Goal: Task Accomplishment & Management: Use online tool/utility

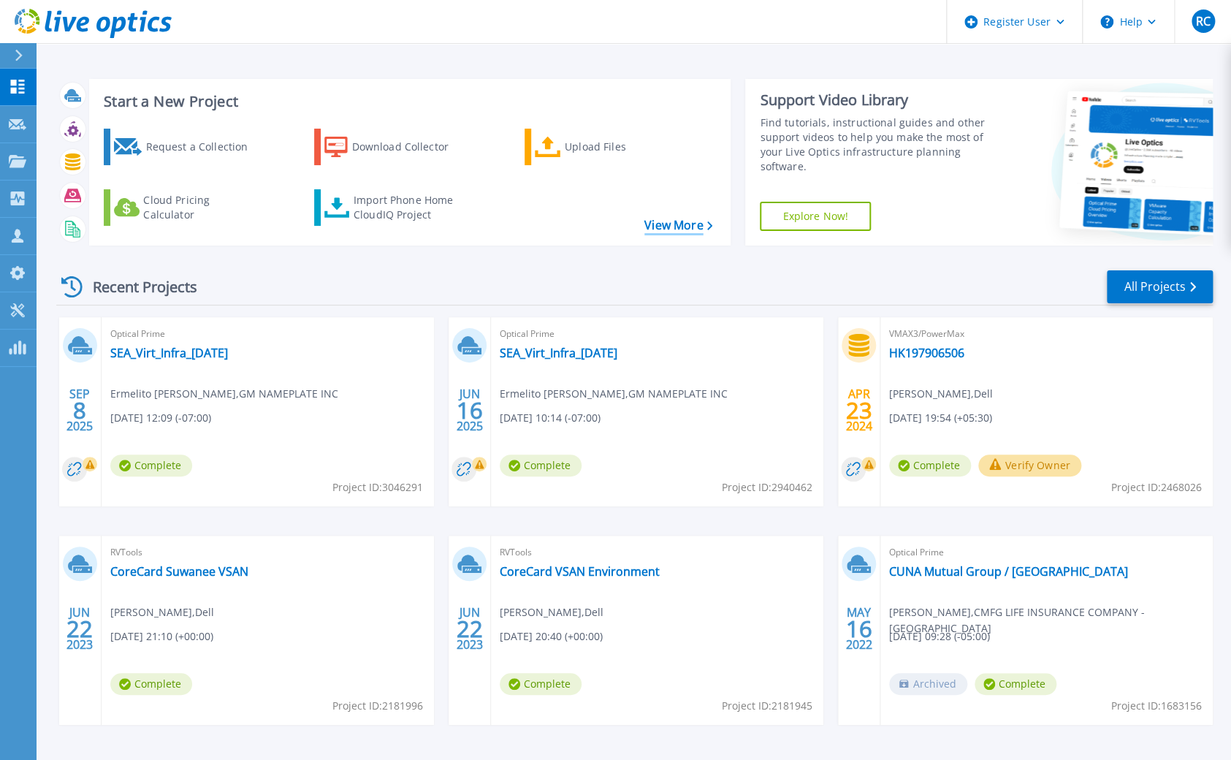
click at [671, 229] on link "View More" at bounding box center [678, 225] width 68 height 14
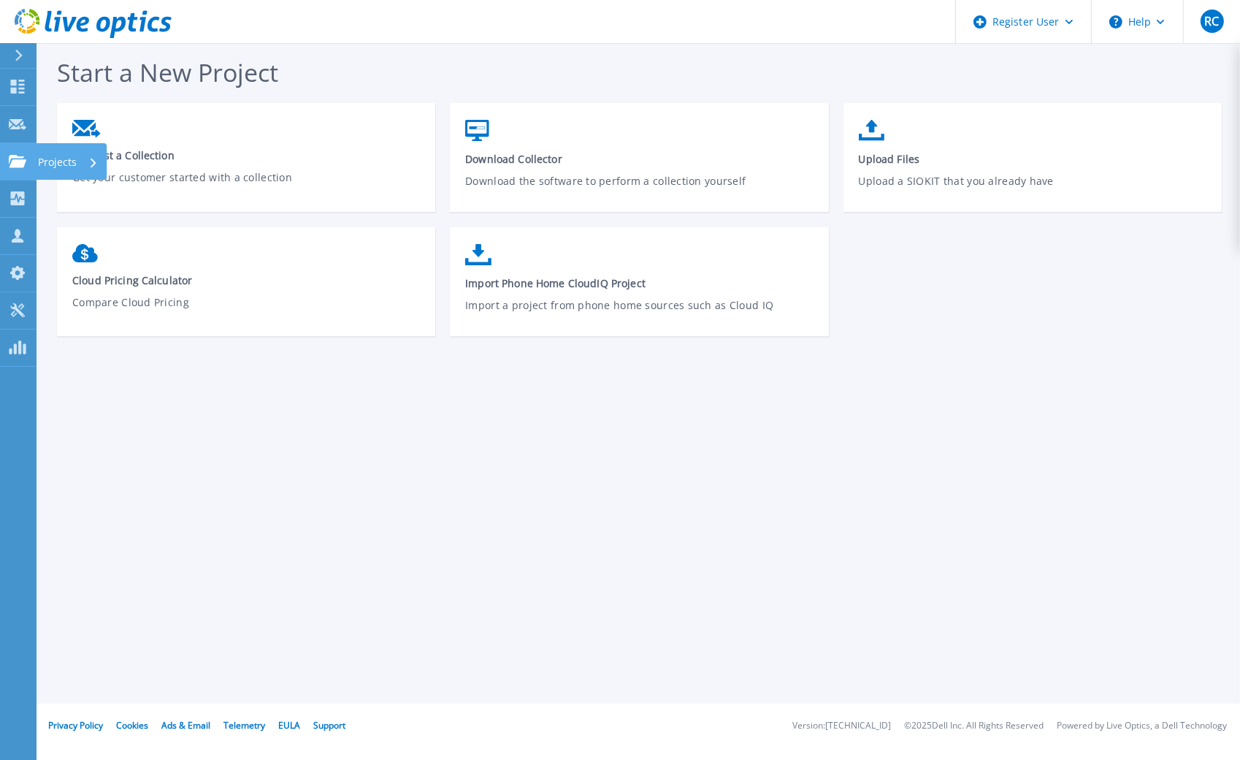
click at [18, 160] on icon at bounding box center [18, 161] width 18 height 12
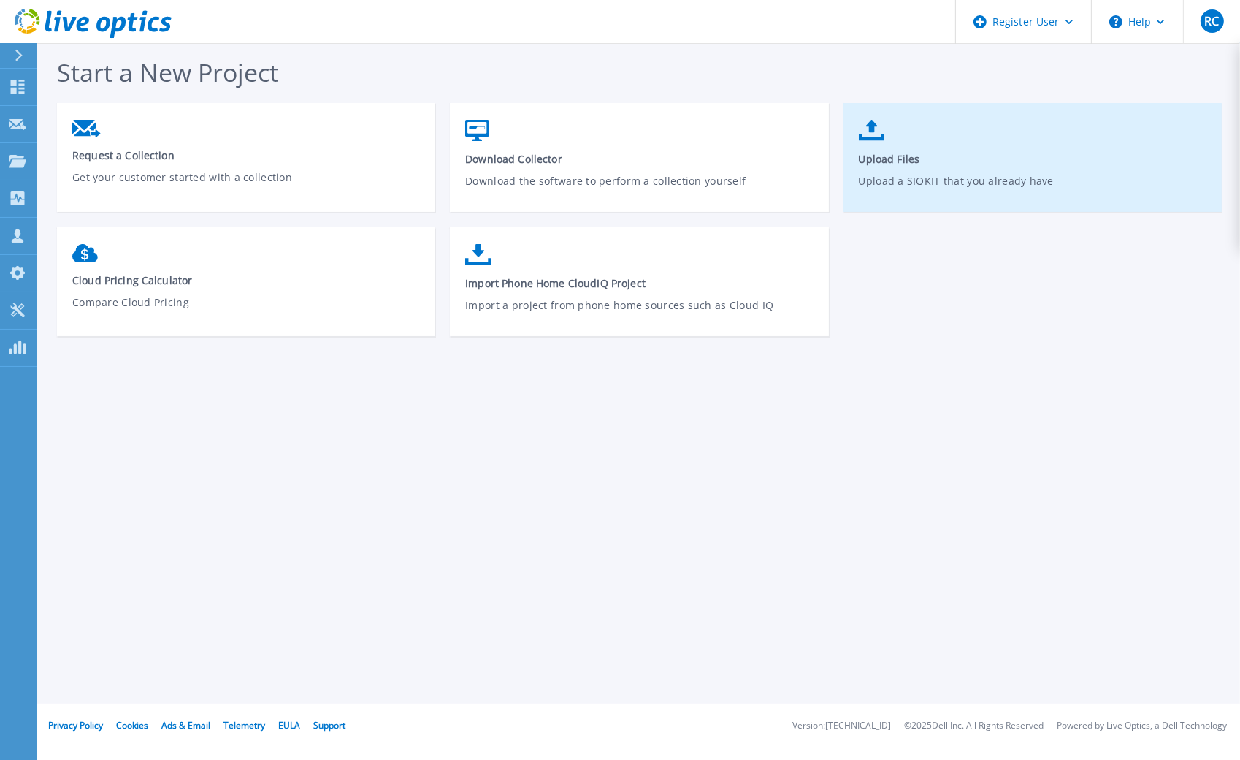
click at [913, 167] on link "Upload Files Upload a SIOKIT that you already have" at bounding box center [1033, 164] width 378 height 104
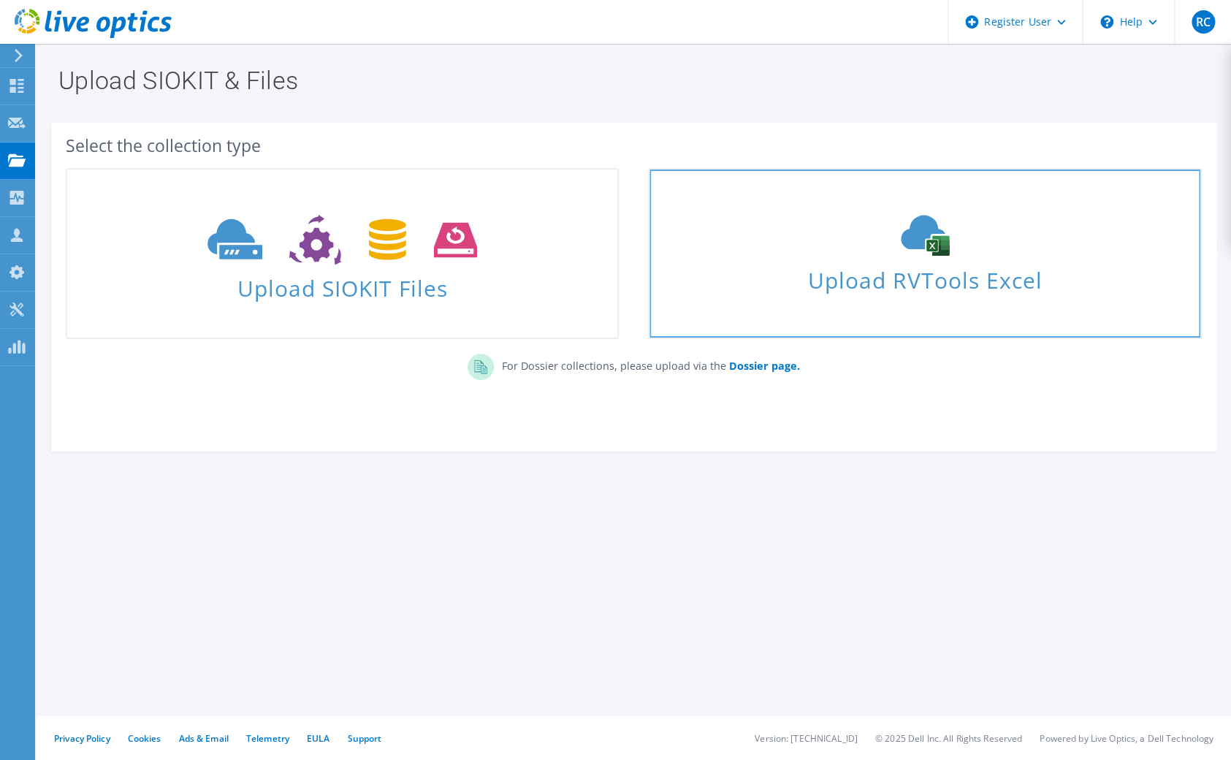
click at [871, 254] on icon at bounding box center [924, 235] width 219 height 41
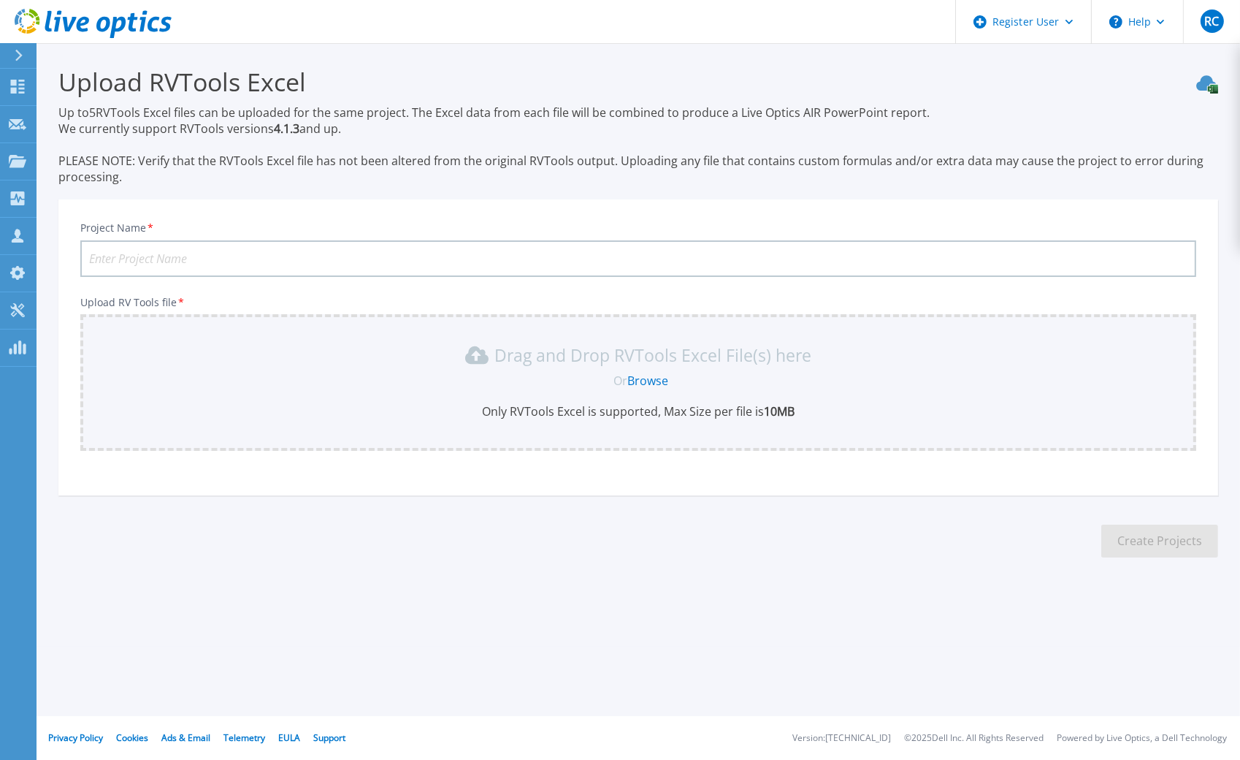
click at [138, 253] on input "Project Name *" at bounding box center [638, 258] width 1116 height 37
click at [124, 331] on div "Drag and Drop RVTools Excel File(s) here Or Browse Only RVTools Excel is suppor…" at bounding box center [638, 382] width 1116 height 137
click at [649, 381] on link "Browse" at bounding box center [648, 381] width 41 height 16
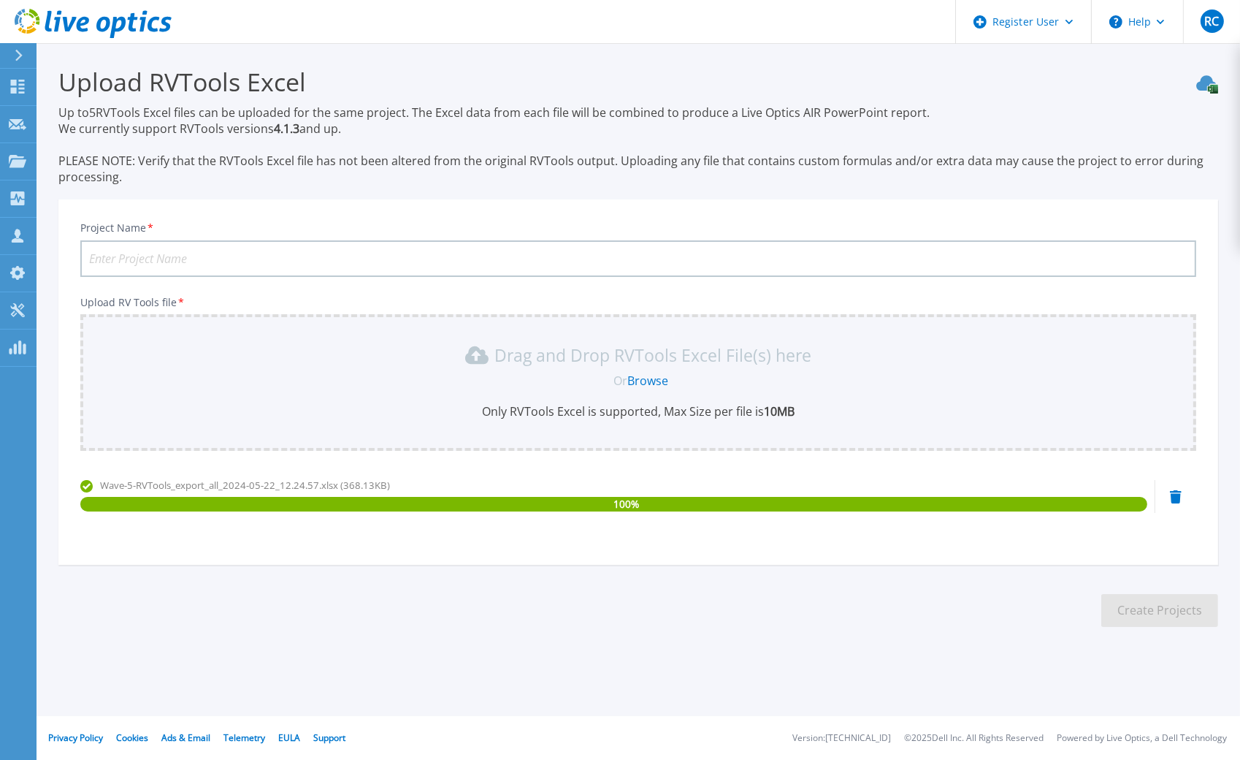
click at [133, 263] on input "Project Name *" at bounding box center [638, 258] width 1116 height 37
type input "CoreCard Sample Post PS Upgrade"
click at [1146, 603] on button "Create Projects" at bounding box center [1159, 610] width 117 height 33
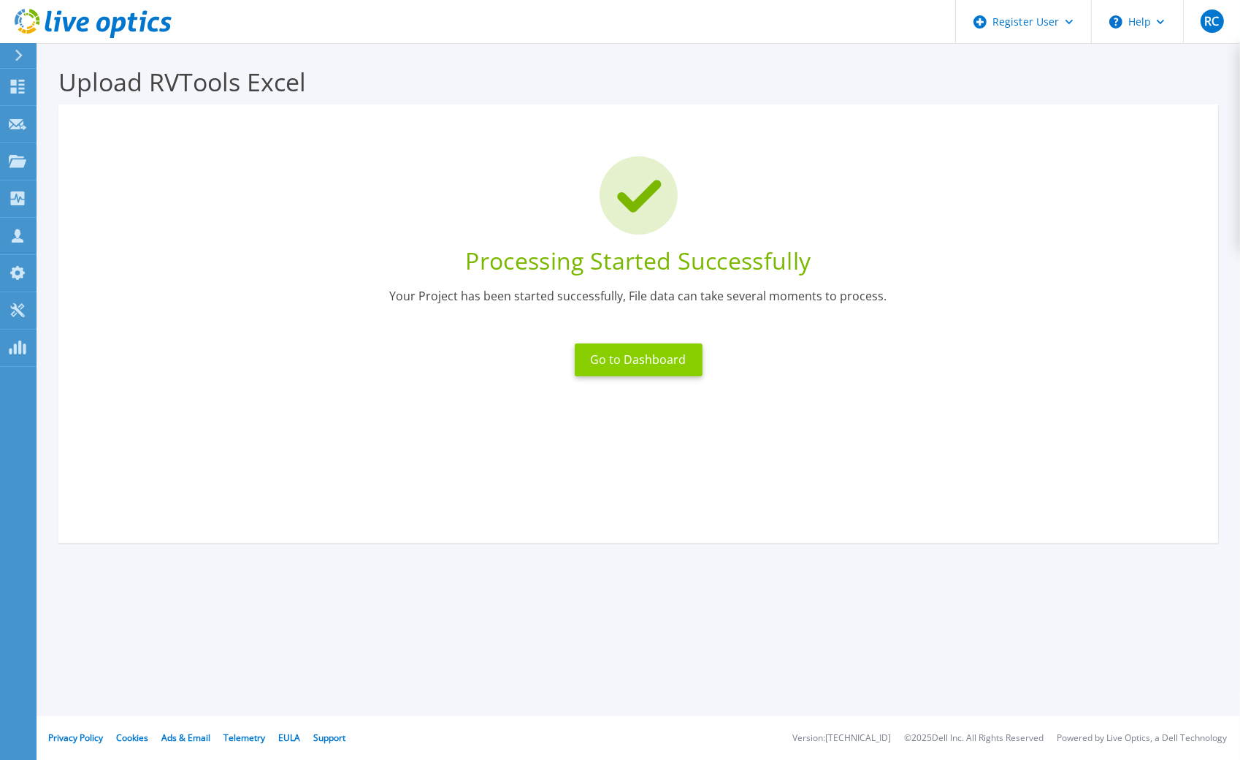
click at [644, 367] on button "Go to Dashboard" at bounding box center [639, 359] width 128 height 33
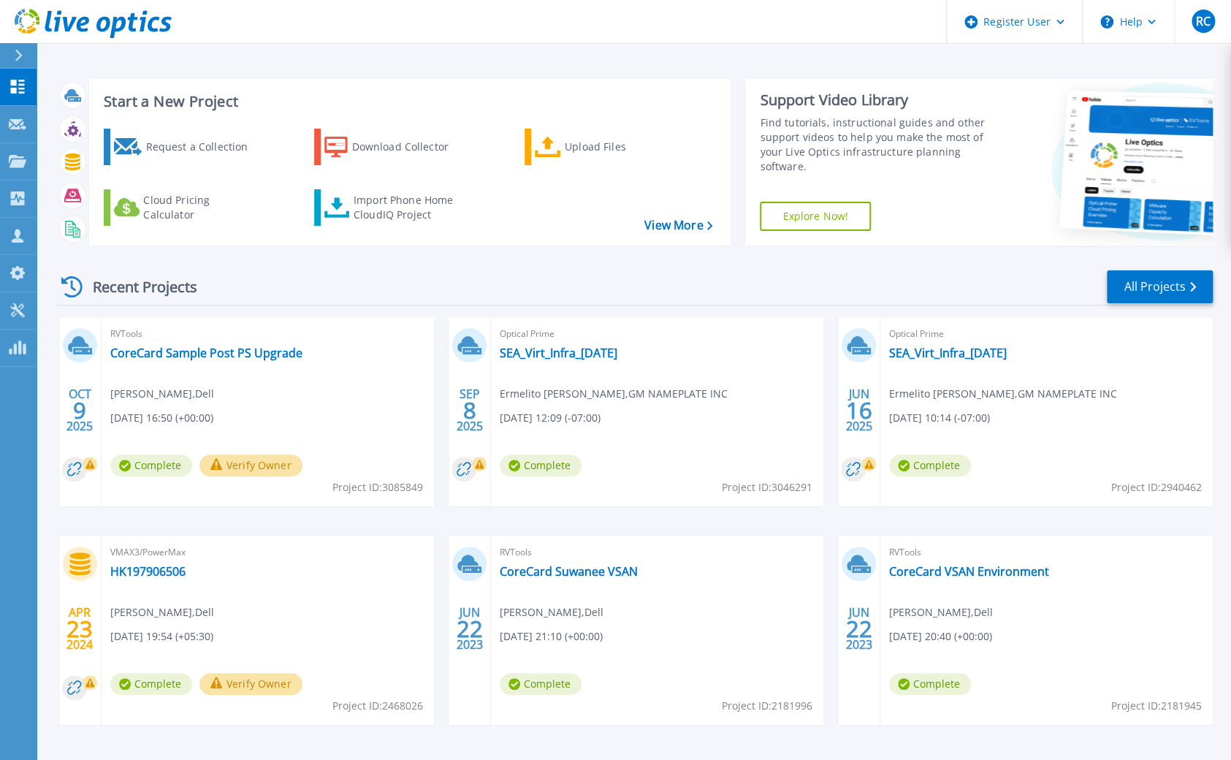
click at [232, 466] on button "Verify Owner" at bounding box center [250, 465] width 103 height 22
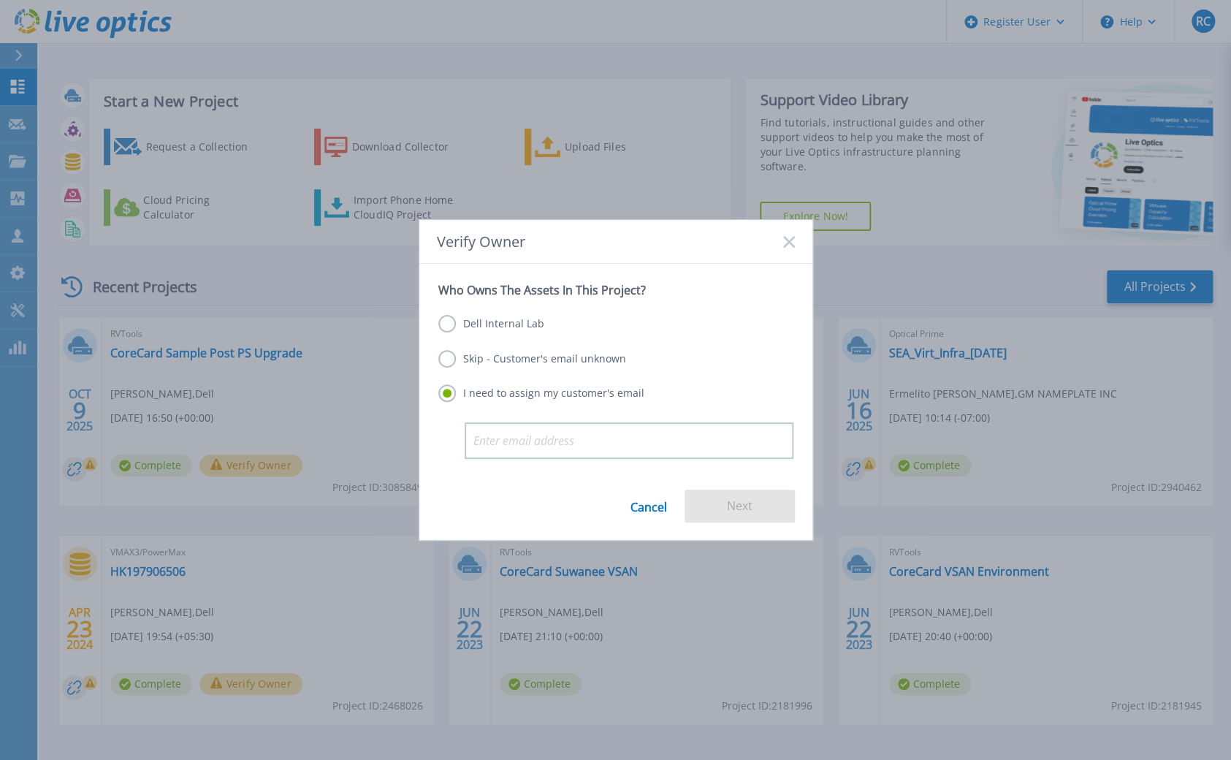
click at [649, 511] on link "Cancel" at bounding box center [648, 505] width 37 height 33
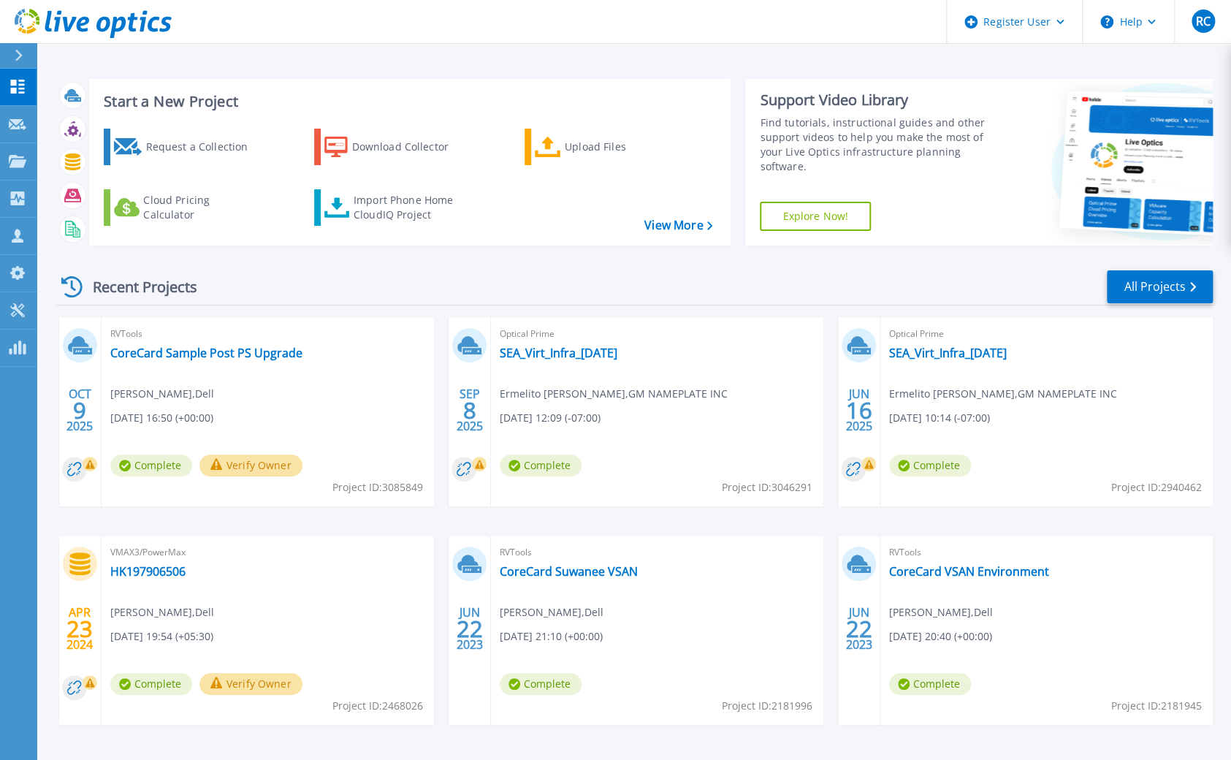
click at [153, 465] on span "Complete" at bounding box center [151, 465] width 82 height 22
click at [126, 357] on link "CoreCard Sample Post PS Upgrade" at bounding box center [206, 352] width 192 height 15
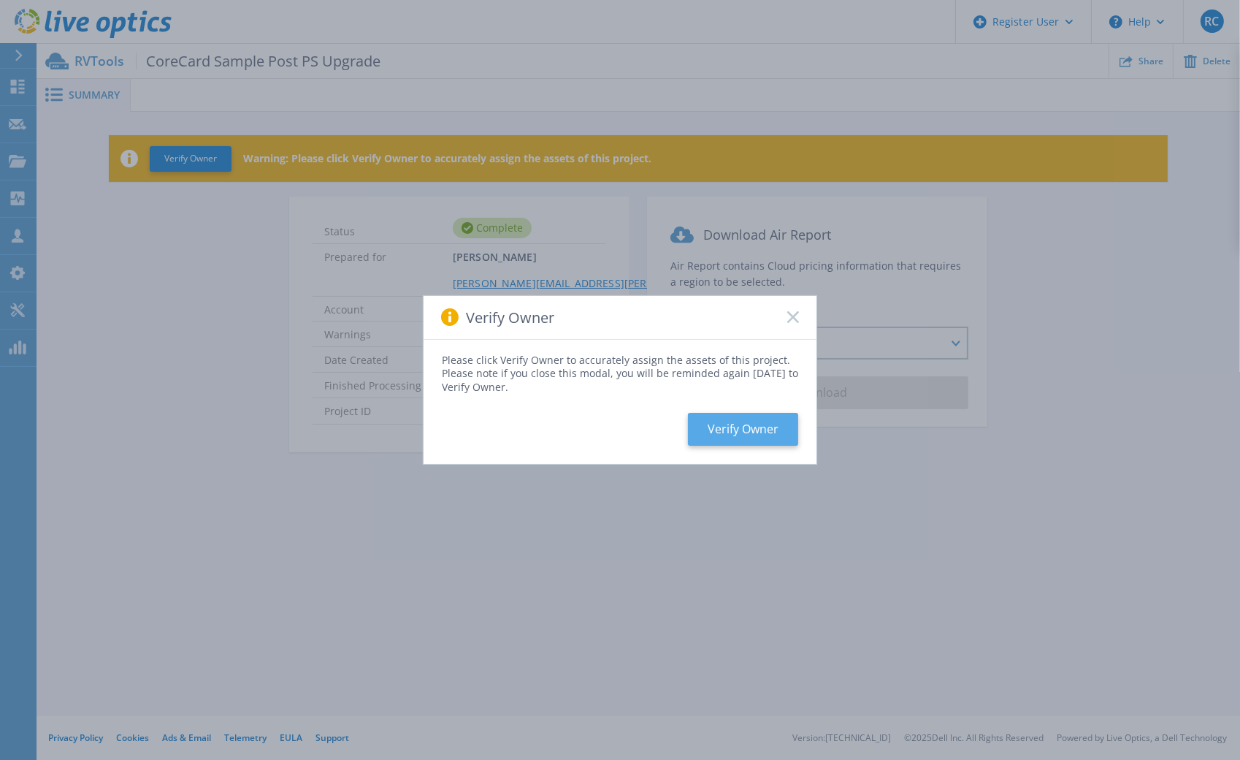
click at [734, 429] on button "Verify Owner" at bounding box center [743, 429] width 110 height 33
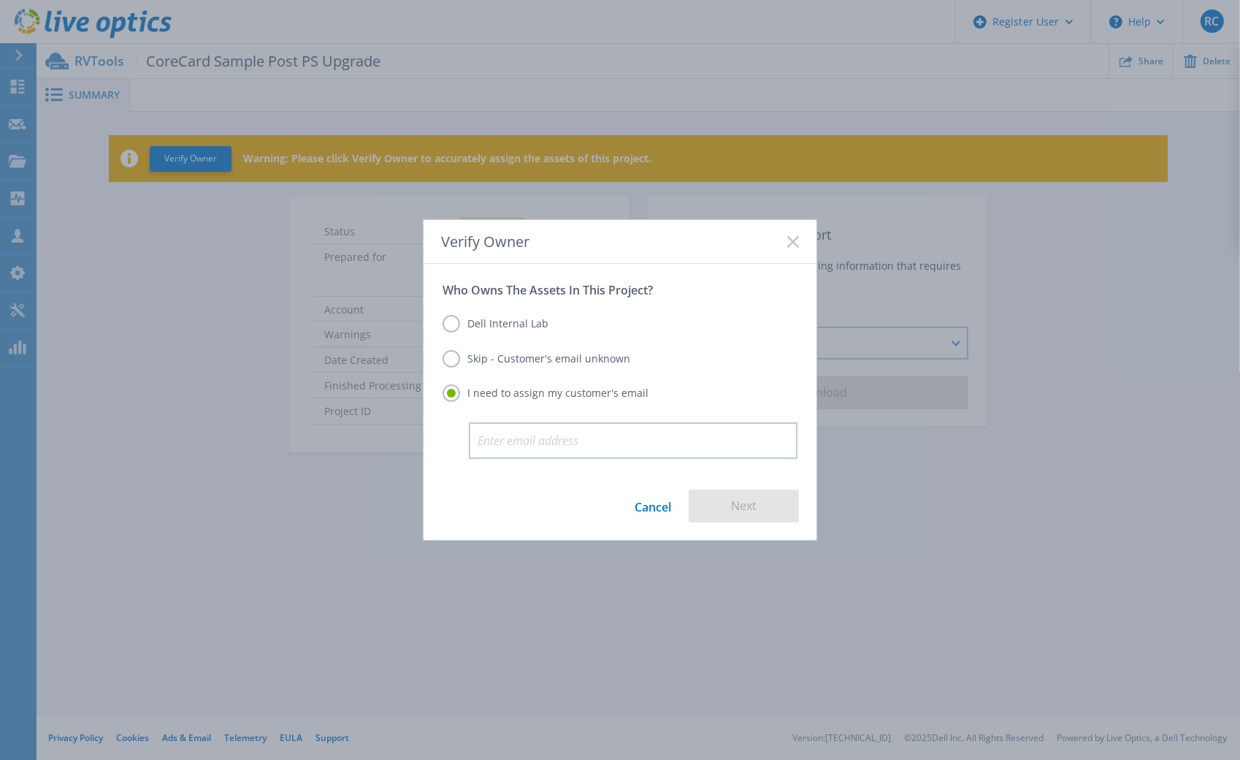
click at [483, 359] on label "Skip - Customer's email unknown" at bounding box center [537, 359] width 188 height 18
click at [0, 0] on input "Skip - Customer's email unknown" at bounding box center [0, 0] width 0 height 0
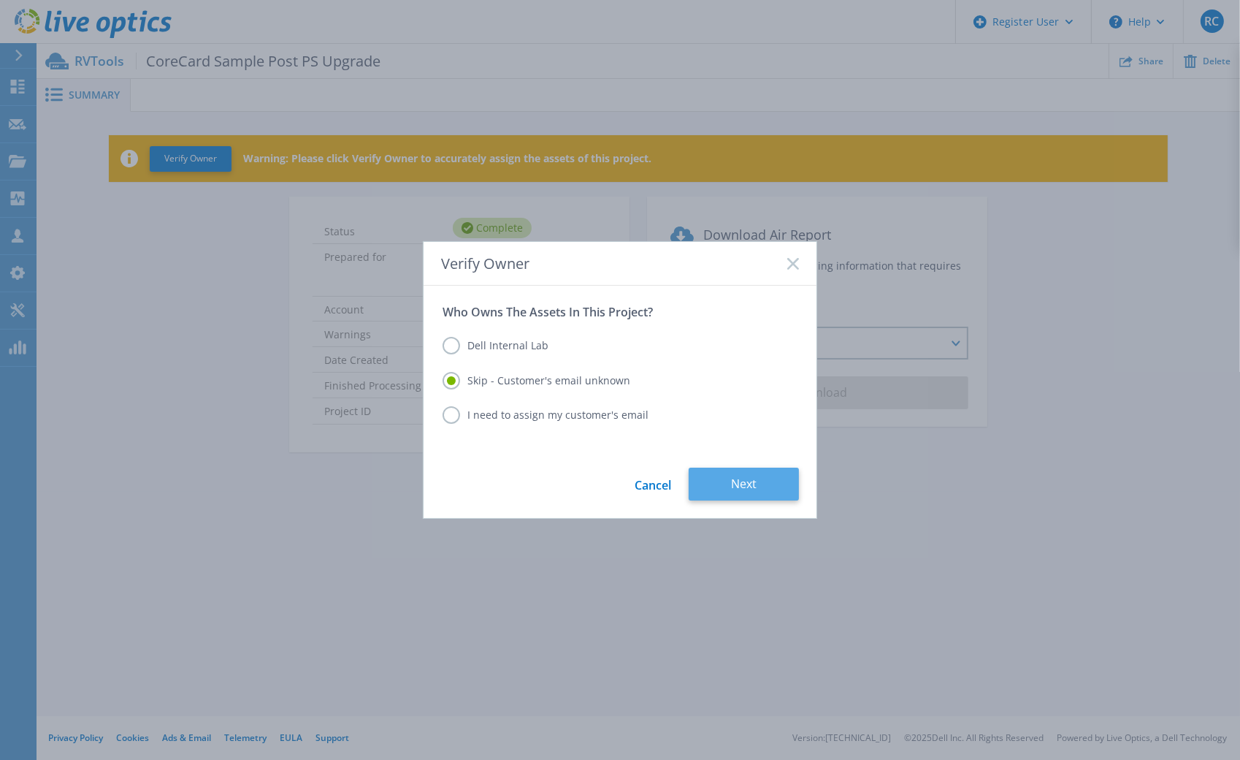
click at [736, 484] on button "Next" at bounding box center [744, 483] width 110 height 33
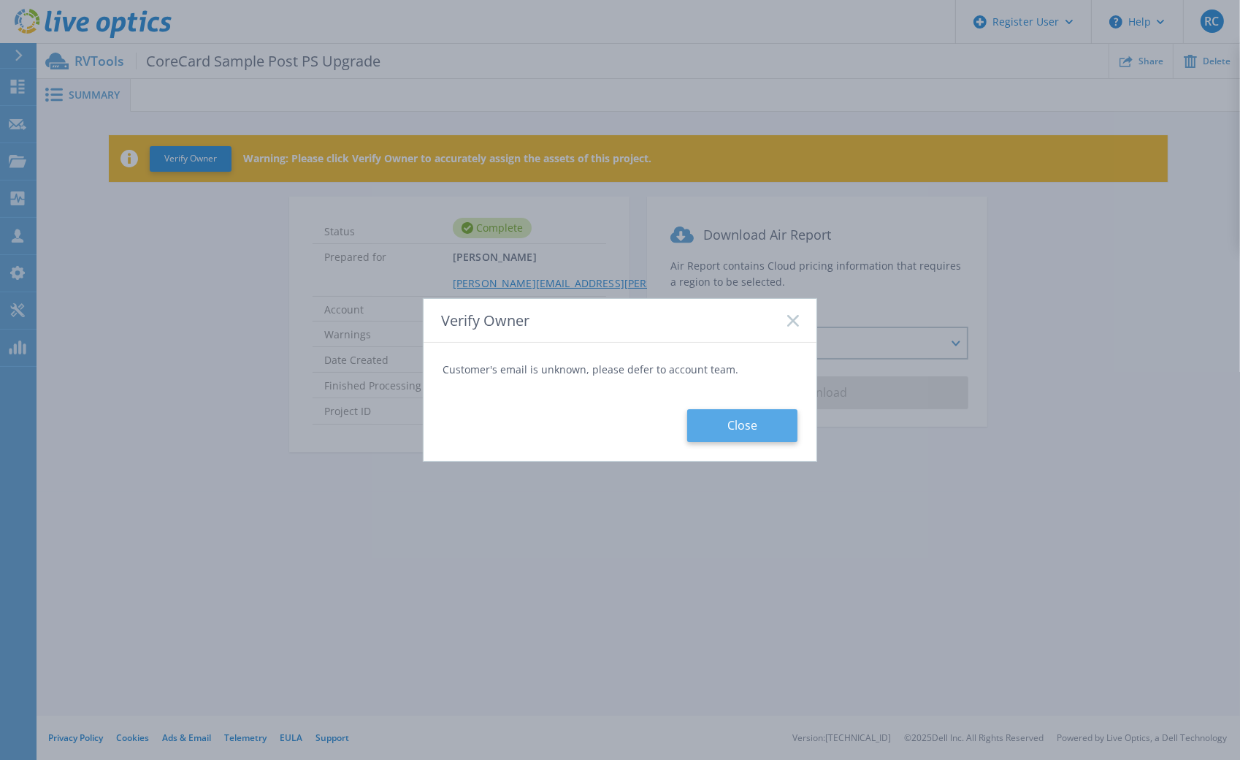
click at [733, 421] on button "Close" at bounding box center [742, 425] width 110 height 33
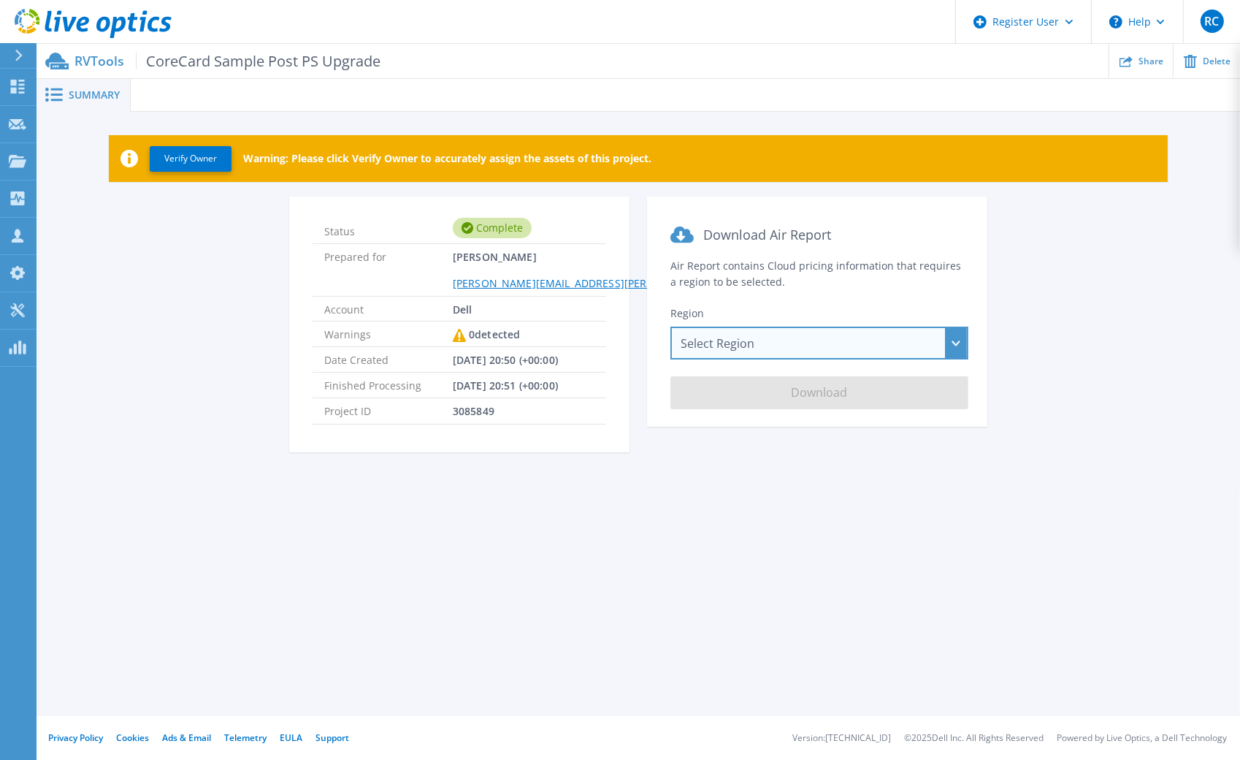
click at [722, 332] on div "Select Region Asia Pacific (Hong Kong) Asia Pacific (Mumbai) Asia Pacific (Seou…" at bounding box center [820, 342] width 298 height 33
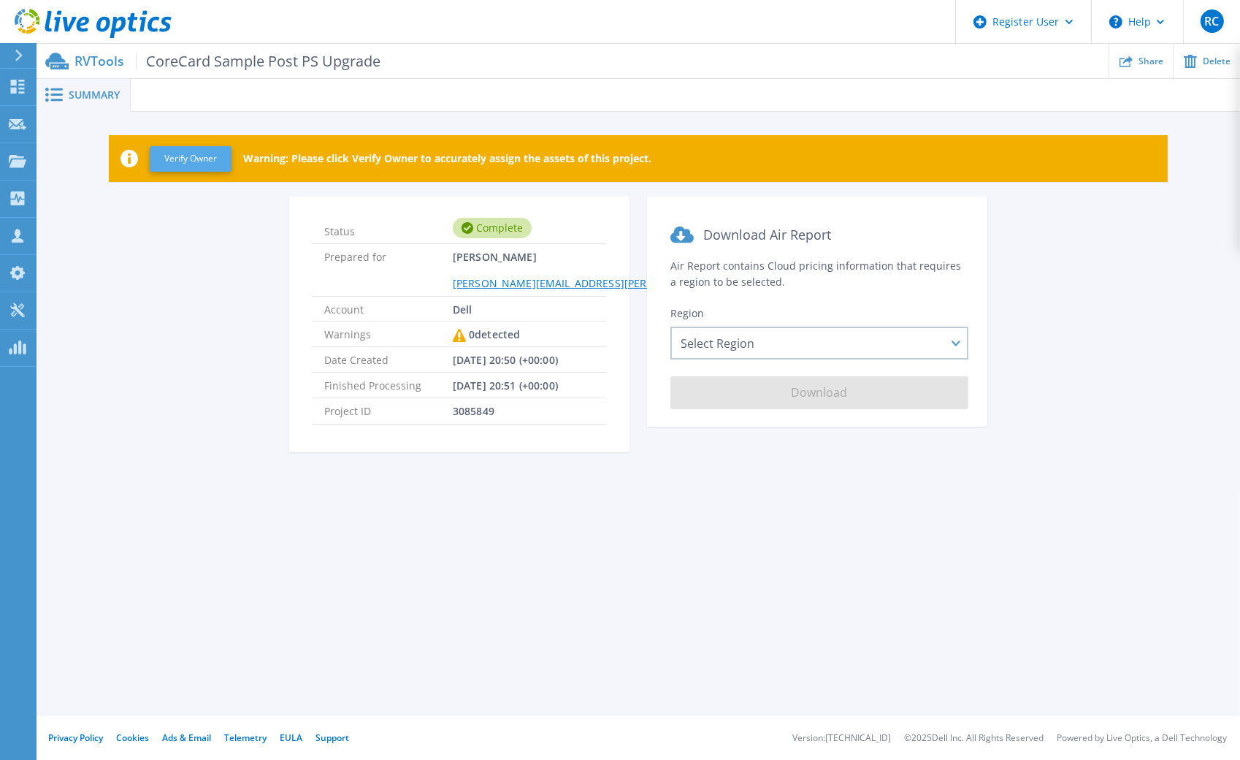
click at [208, 157] on button "Verify Owner" at bounding box center [191, 159] width 82 height 26
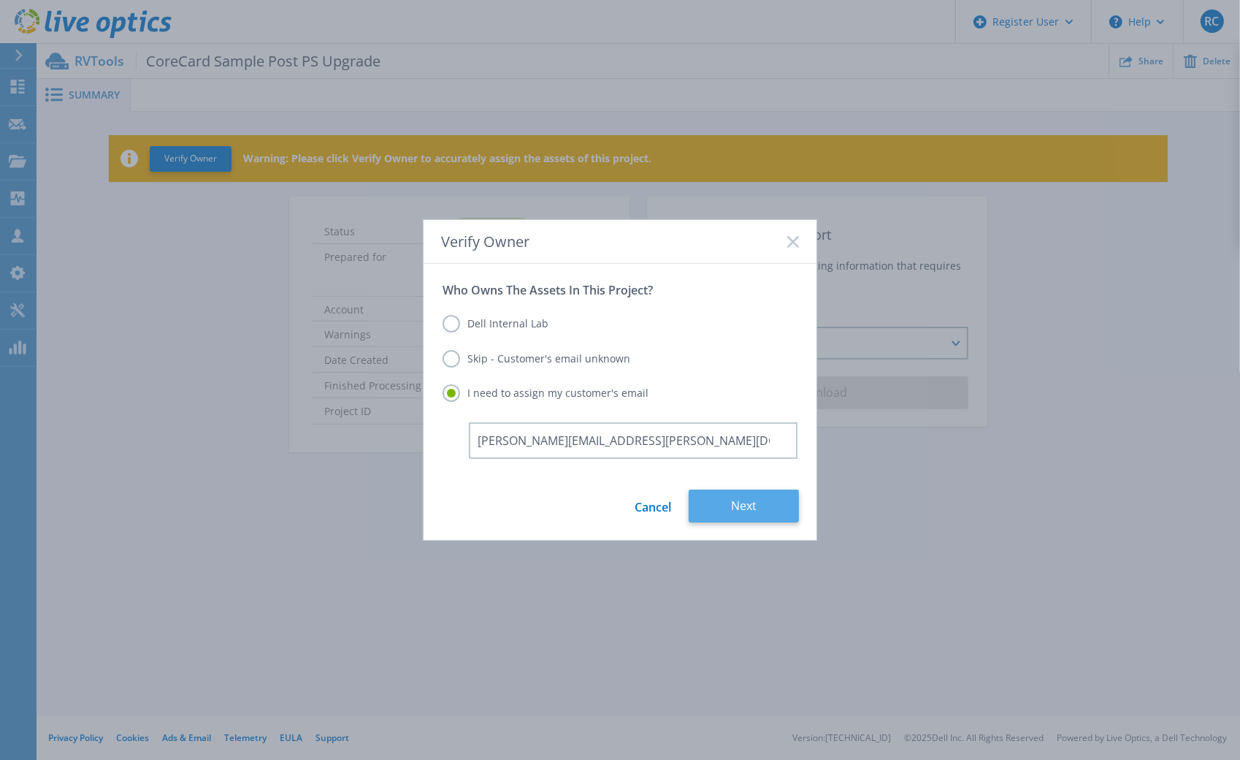
type input "rick.casatelli@dell.com"
click at [727, 503] on button "Next" at bounding box center [744, 505] width 110 height 33
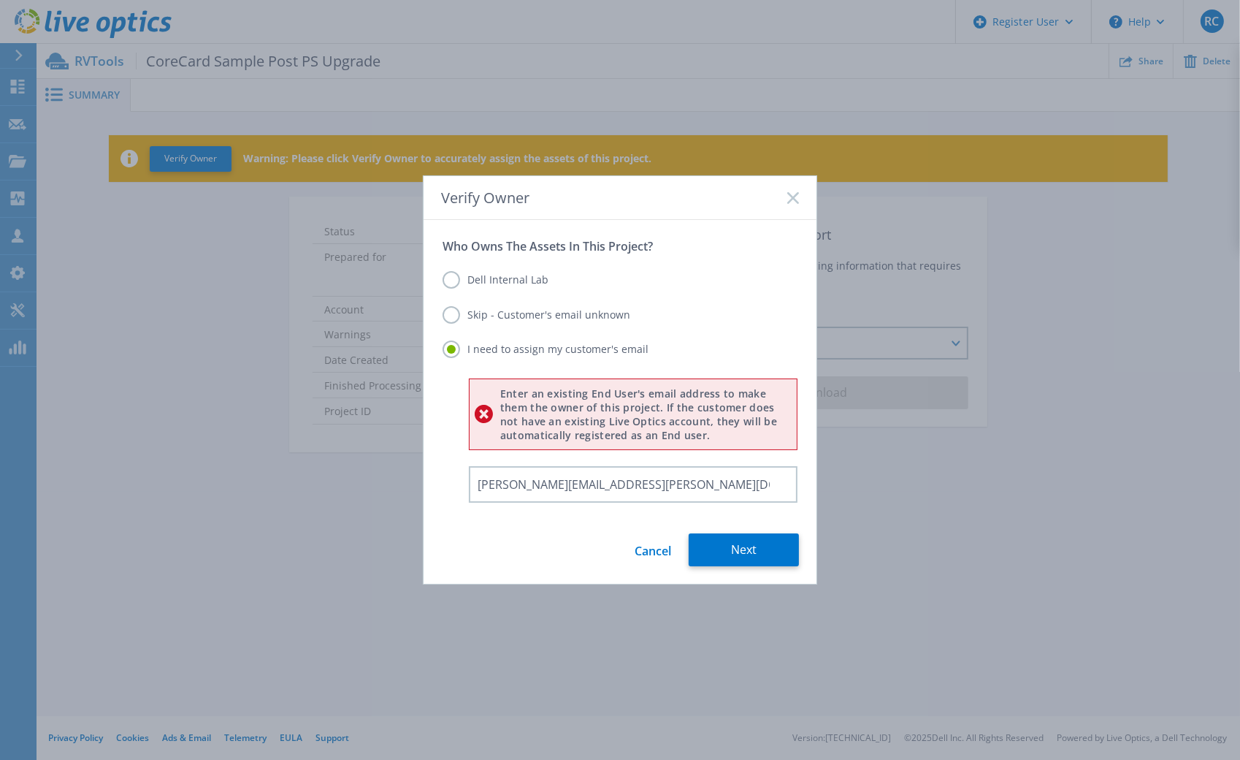
click at [504, 312] on label "Skip - Customer's email unknown" at bounding box center [537, 315] width 188 height 18
click at [0, 0] on input "Skip - Customer's email unknown" at bounding box center [0, 0] width 0 height 0
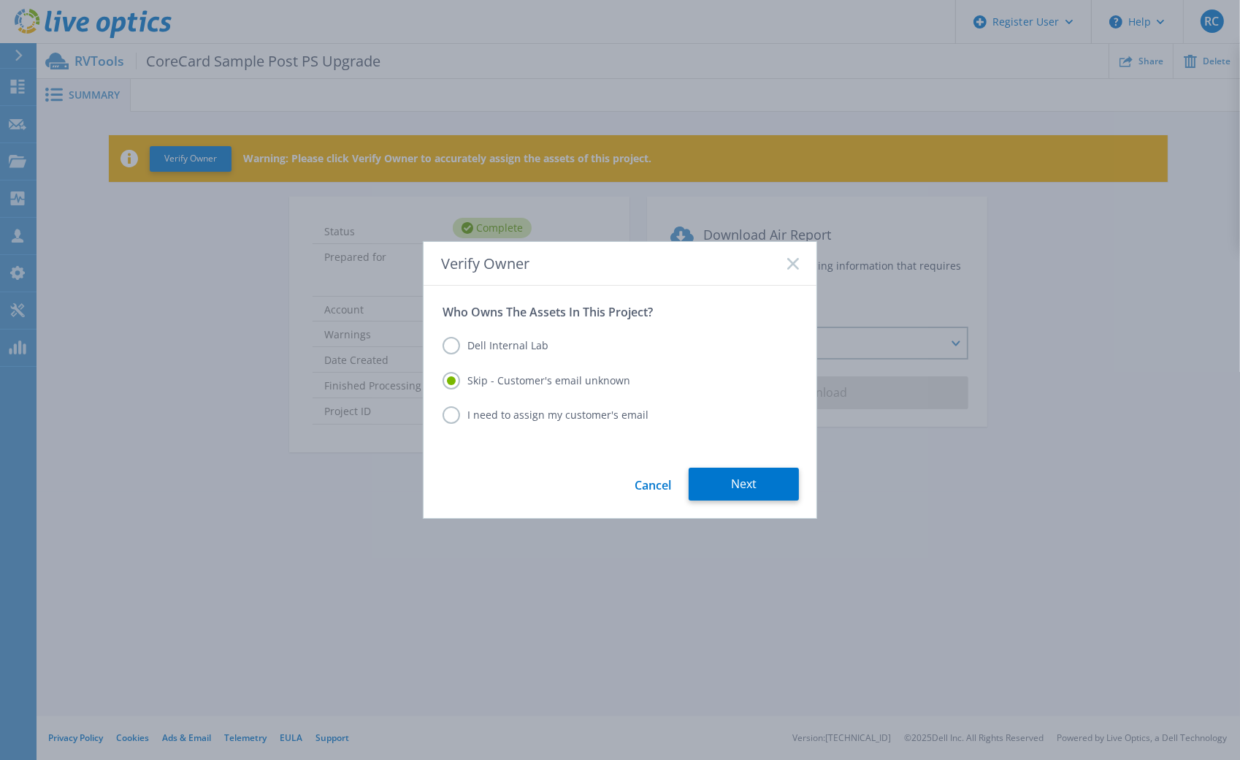
click at [504, 348] on label "Dell Internal Lab" at bounding box center [496, 346] width 106 height 18
click at [0, 0] on input "Dell Internal Lab" at bounding box center [0, 0] width 0 height 0
click at [513, 383] on label "Skip - Customer's email unknown" at bounding box center [537, 381] width 188 height 18
click at [0, 0] on input "Skip - Customer's email unknown" at bounding box center [0, 0] width 0 height 0
click at [719, 481] on button "Next" at bounding box center [744, 483] width 110 height 33
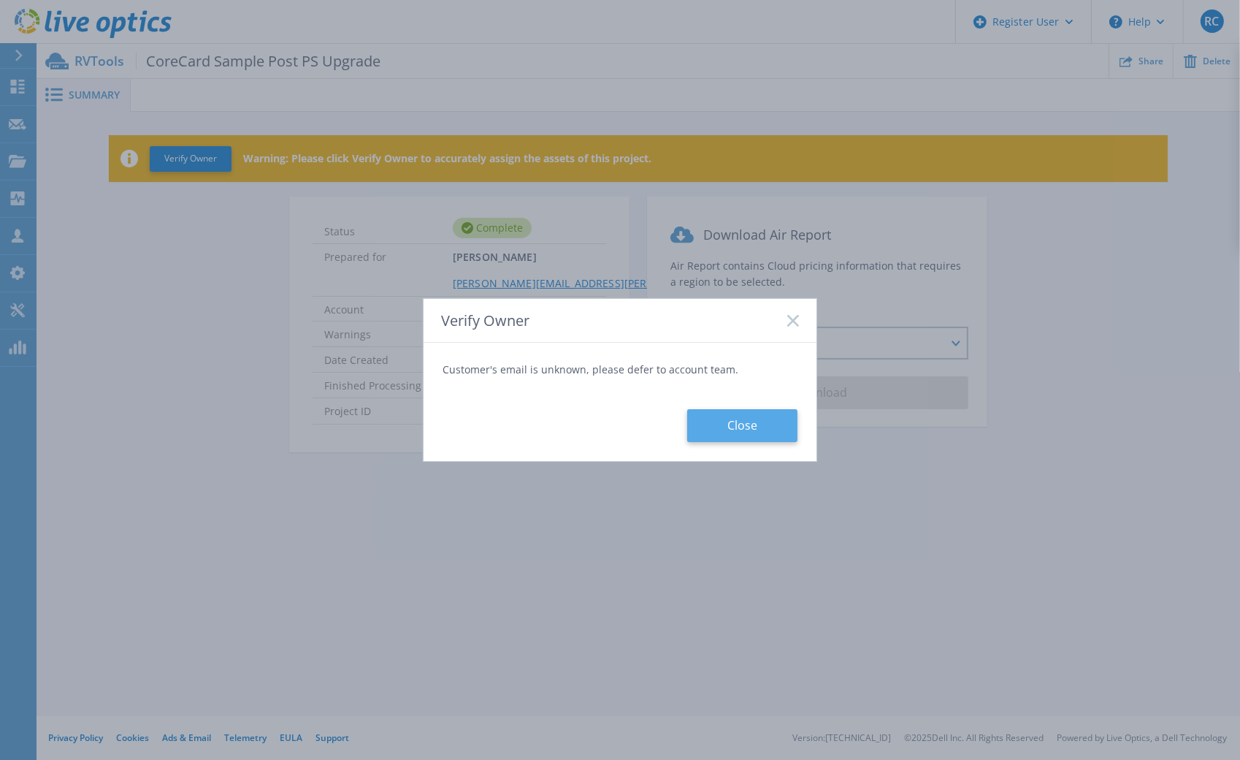
click at [702, 433] on button "Close" at bounding box center [742, 425] width 110 height 33
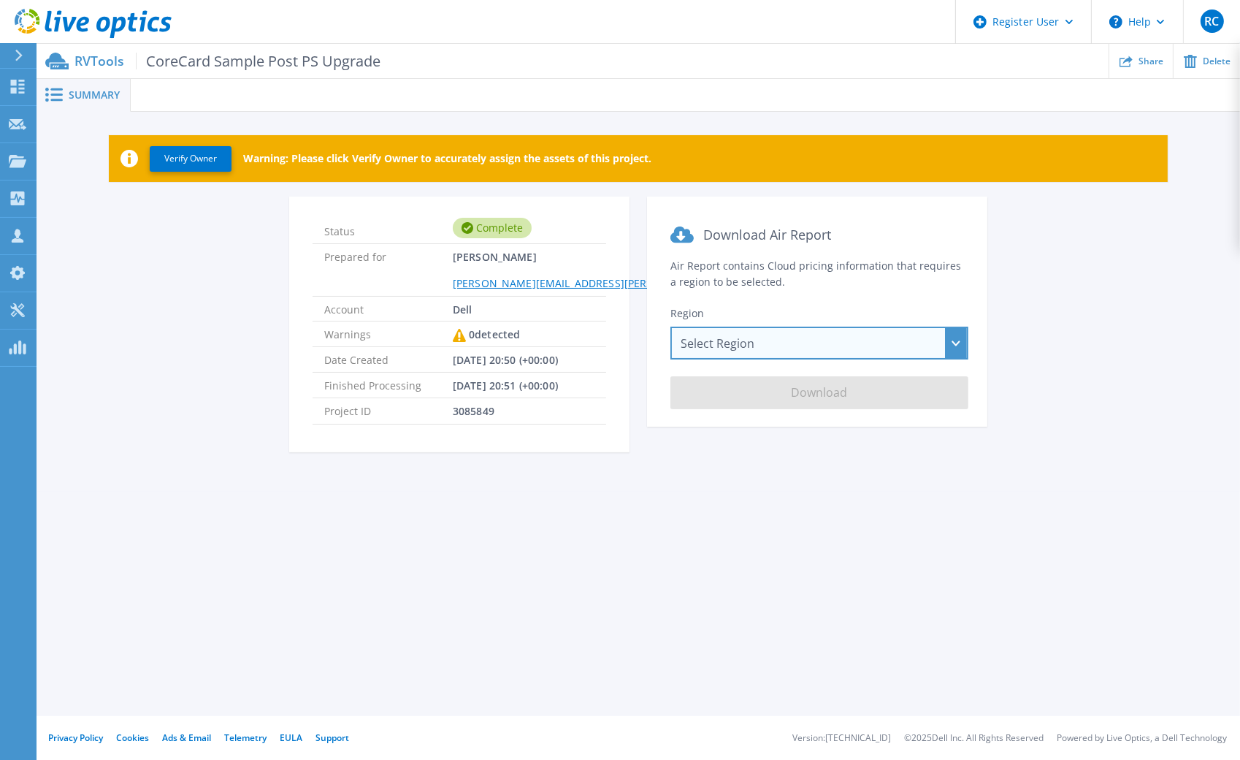
click at [692, 357] on div "Select Region Asia Pacific (Hong Kong) Asia Pacific (Mumbai) Asia Pacific (Seou…" at bounding box center [820, 342] width 298 height 33
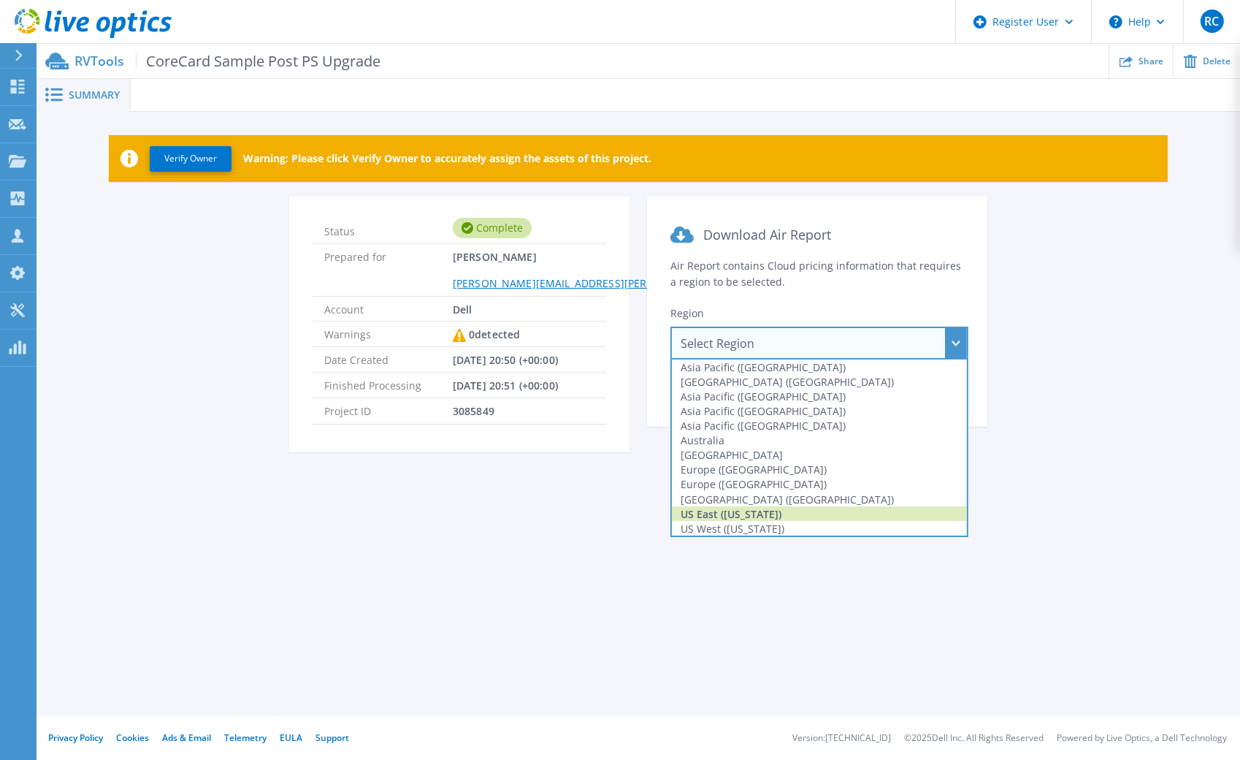
click at [719, 512] on div "US East (Virginia)" at bounding box center [819, 513] width 295 height 15
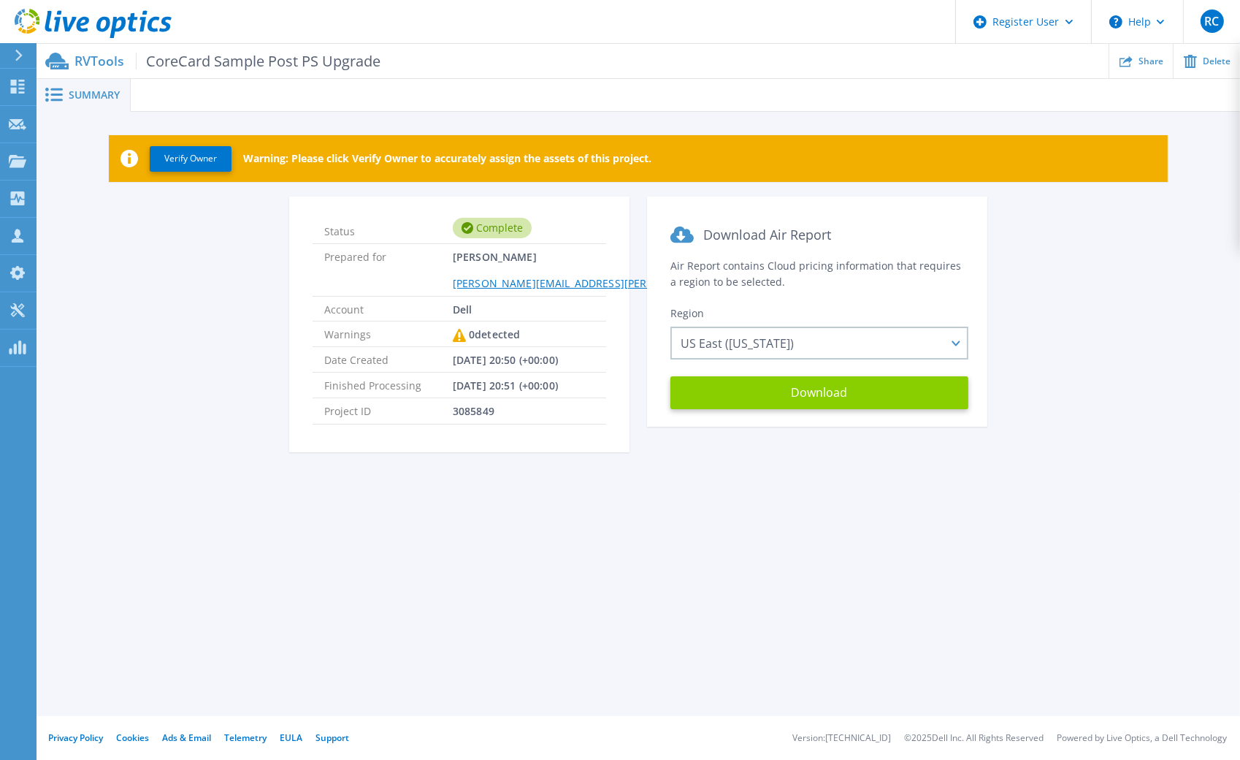
click at [782, 388] on button "Download" at bounding box center [820, 392] width 298 height 33
click at [84, 96] on span "Summary" at bounding box center [94, 95] width 51 height 10
click at [61, 99] on icon at bounding box center [54, 95] width 18 height 14
click at [83, 95] on span "Summary" at bounding box center [94, 95] width 51 height 10
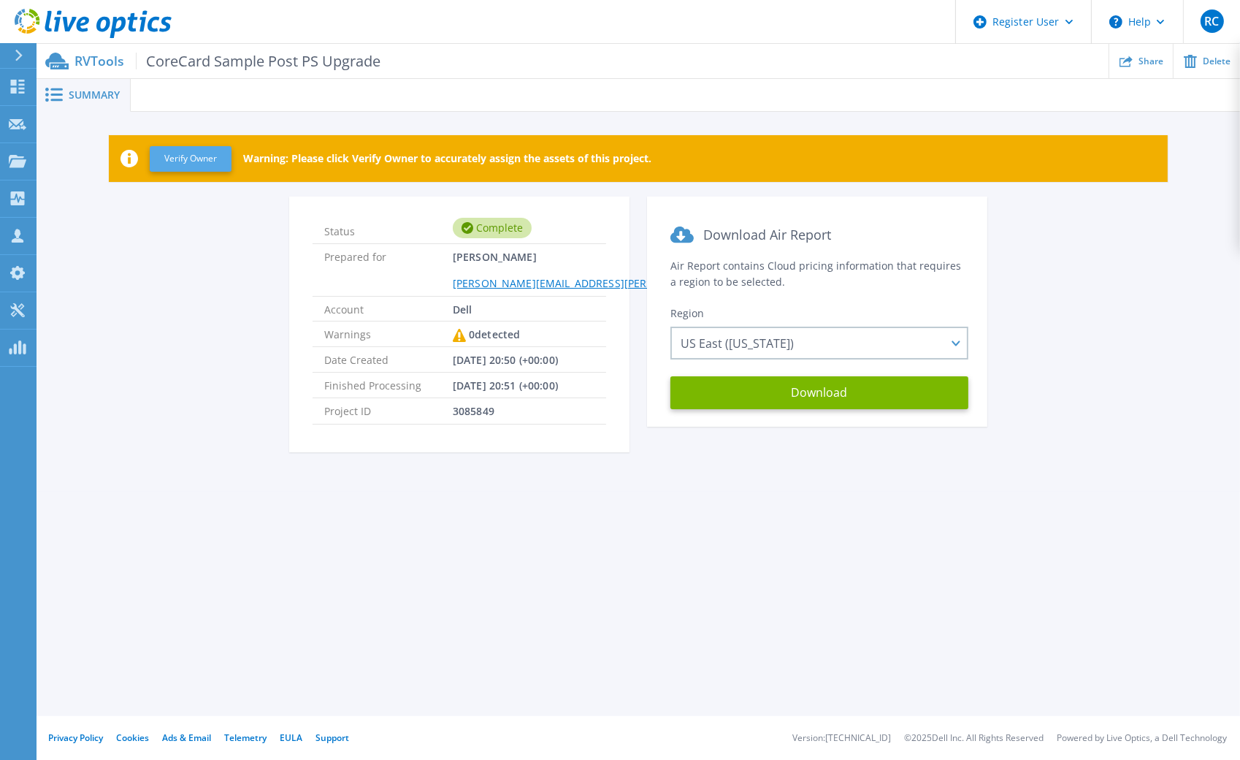
click at [184, 160] on button "Verify Owner" at bounding box center [191, 159] width 82 height 26
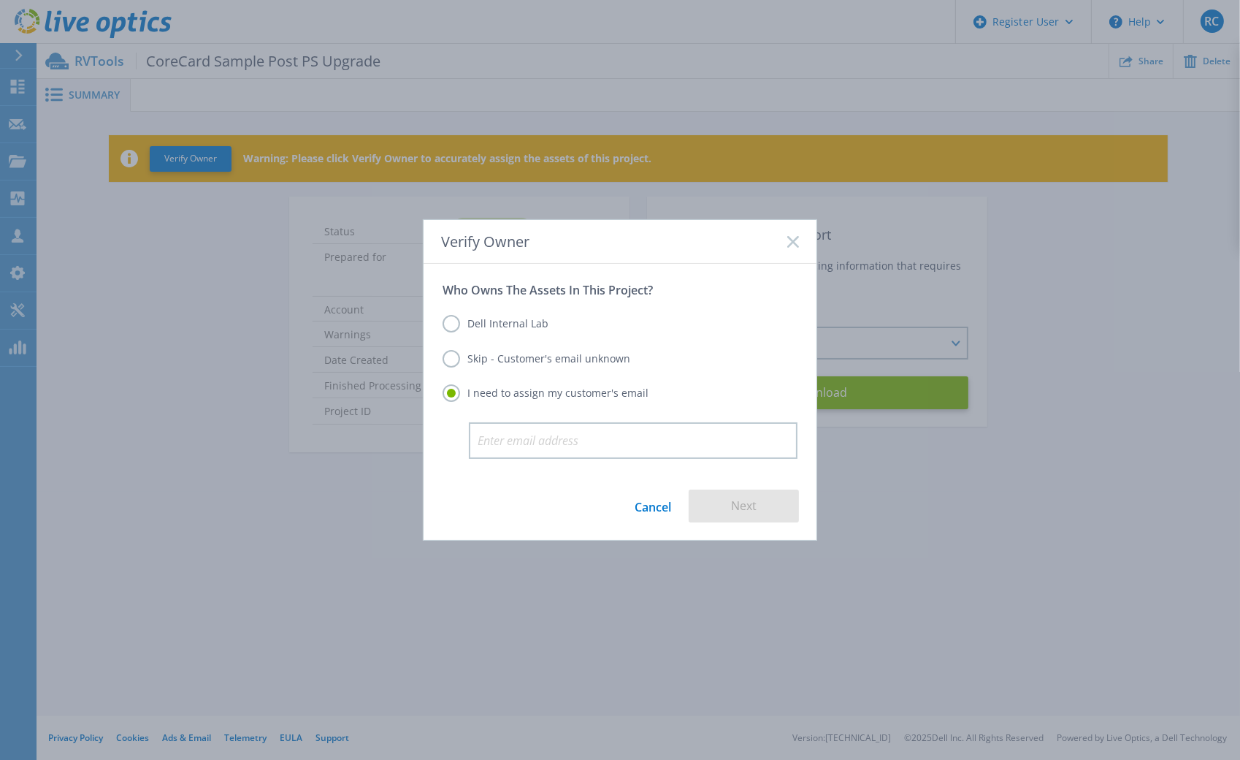
click at [474, 328] on label "Dell Internal Lab" at bounding box center [496, 324] width 106 height 18
click at [0, 0] on input "Dell Internal Lab" at bounding box center [0, 0] width 0 height 0
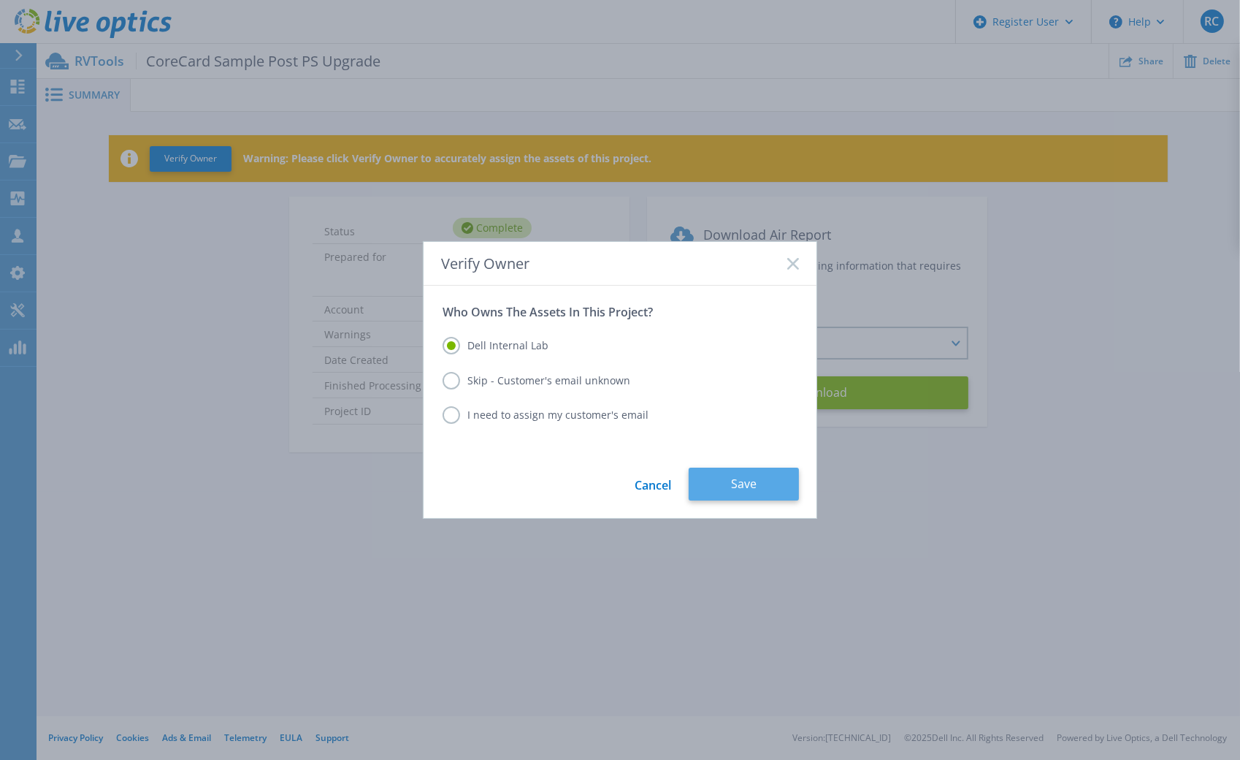
click at [713, 481] on button "Save" at bounding box center [744, 483] width 110 height 33
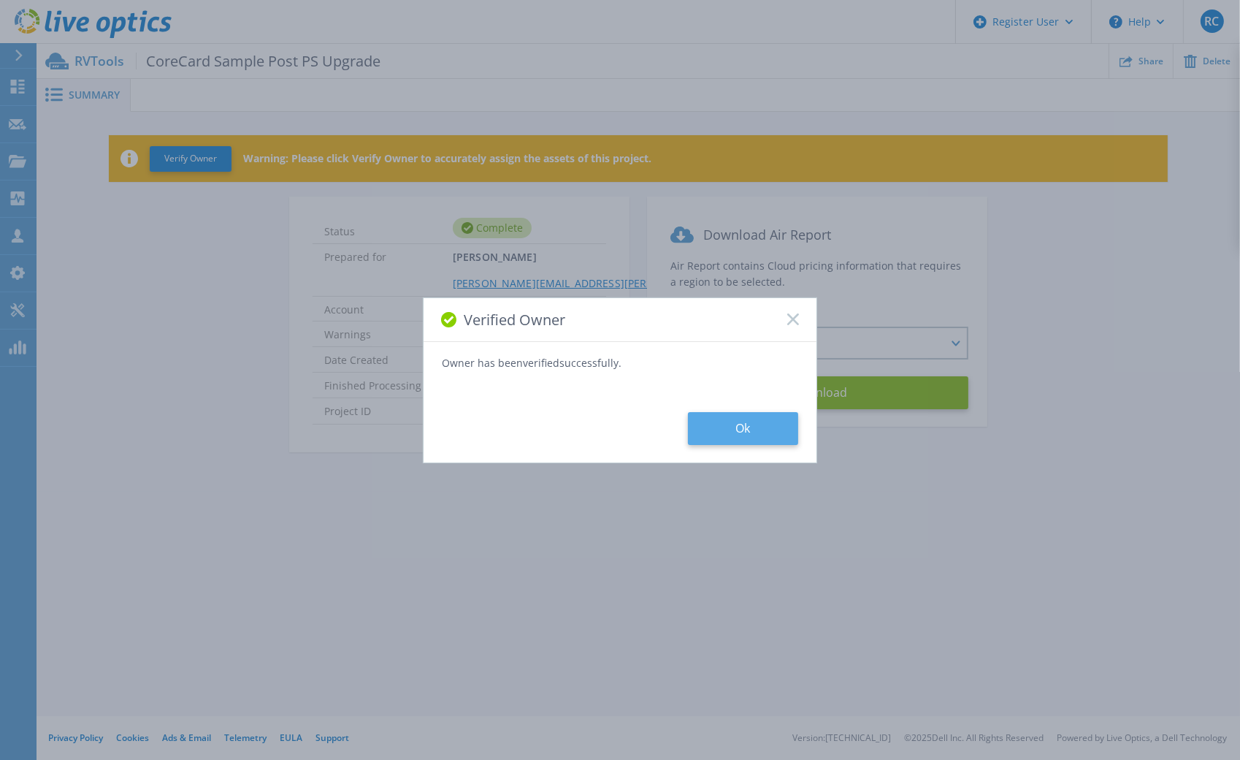
click at [722, 420] on button "Ok" at bounding box center [743, 428] width 110 height 33
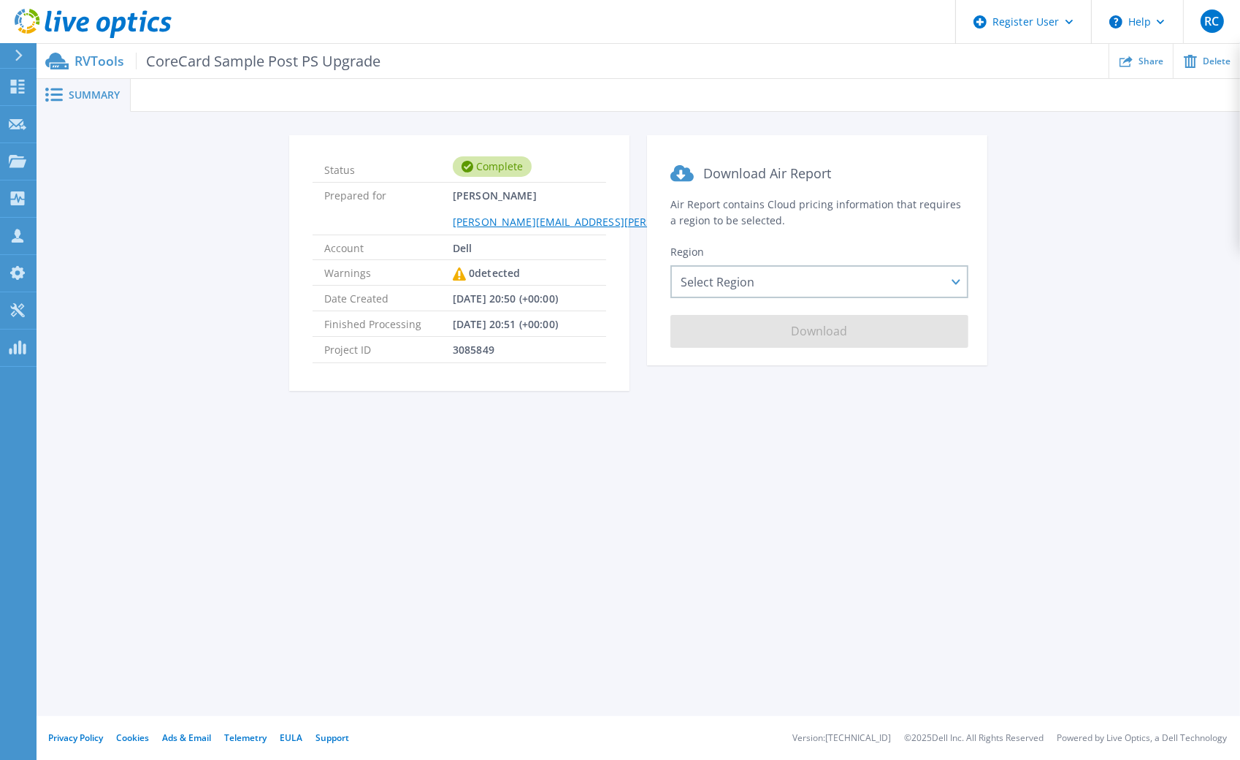
click at [59, 96] on icon at bounding box center [54, 95] width 18 height 14
click at [86, 96] on span "Summary" at bounding box center [94, 95] width 51 height 10
click at [692, 283] on div "Select Region Asia Pacific (Hong Kong) Asia Pacific (Mumbai) Asia Pacific (Seou…" at bounding box center [820, 281] width 298 height 33
click at [261, 66] on span "CoreCard Sample Post PS Upgrade" at bounding box center [258, 61] width 245 height 17
click at [1067, 394] on div "Status Complete Prepared for Rick Casatelli Rick.Casatelli@dell.com Account Del…" at bounding box center [638, 271] width 1160 height 273
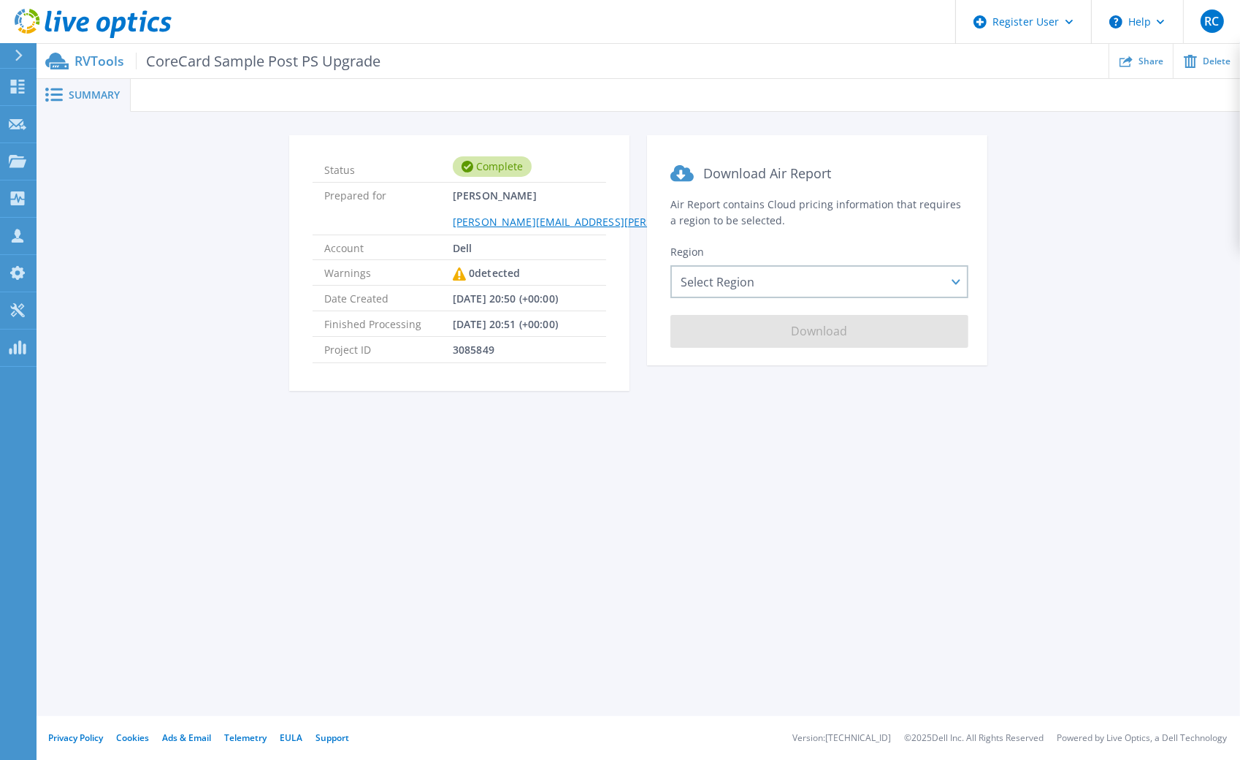
click at [104, 90] on span "Summary" at bounding box center [94, 95] width 51 height 10
click at [87, 66] on p "RVTools CoreCard Sample Post PS Upgrade" at bounding box center [228, 61] width 306 height 17
click at [46, 59] on icon at bounding box center [56, 61] width 23 height 17
click at [28, 87] on link "Dashboard Dashboard" at bounding box center [18, 87] width 37 height 37
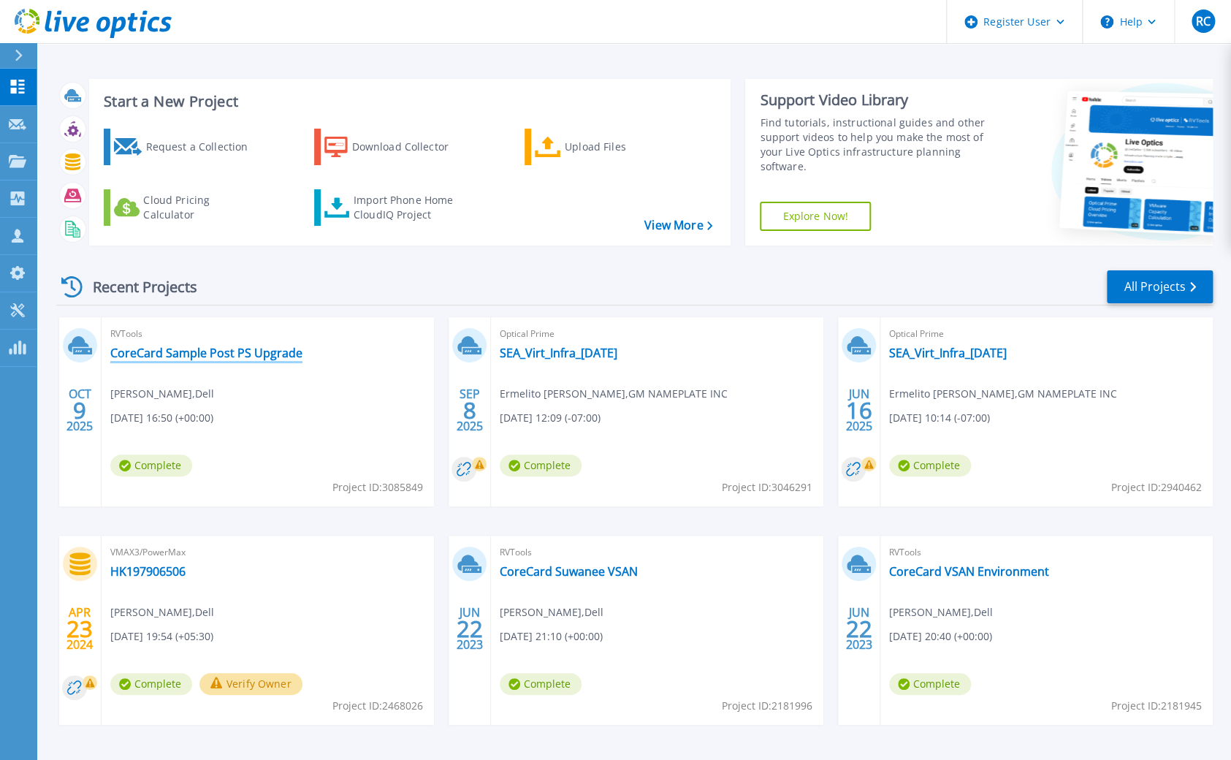
click at [150, 355] on link "CoreCard Sample Post PS Upgrade" at bounding box center [206, 352] width 192 height 15
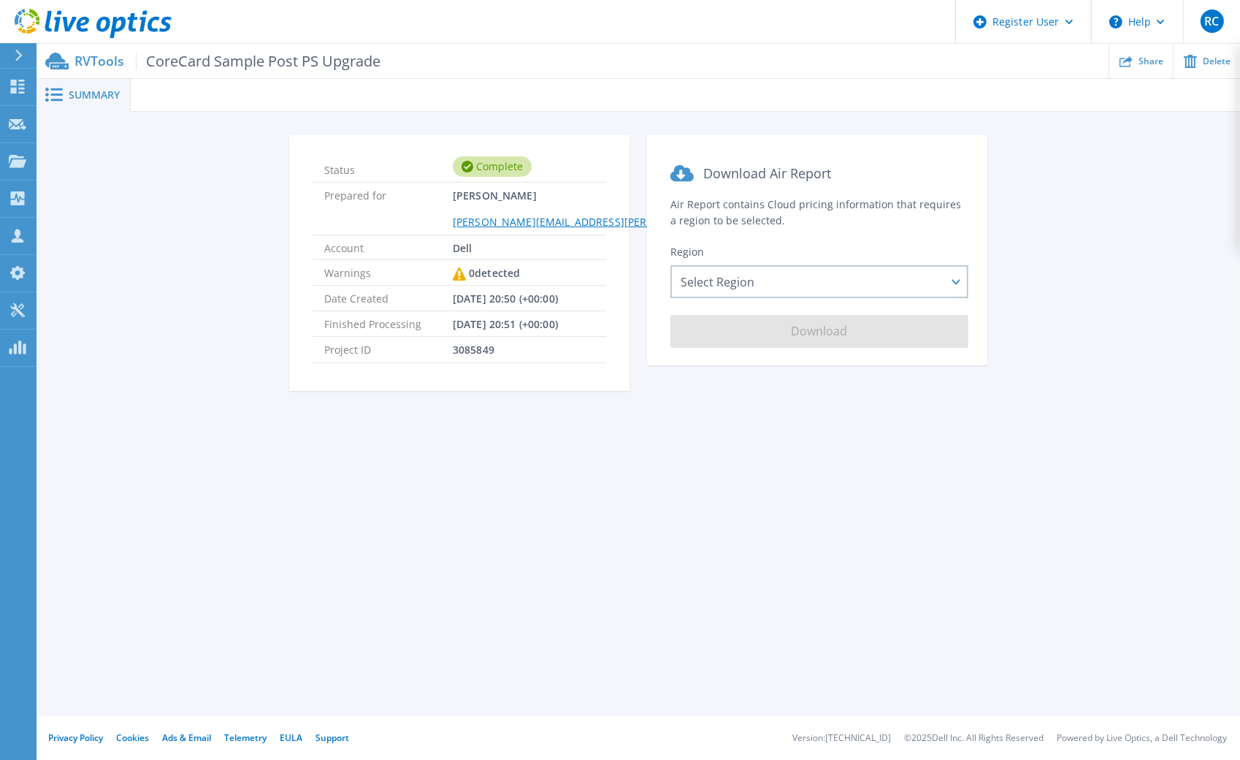
click at [235, 115] on div "Status Complete Prepared for [PERSON_NAME] [PERSON_NAME][EMAIL_ADDRESS][PERSON_…" at bounding box center [639, 271] width 1204 height 318
click at [213, 61] on span "CoreCard Sample Post PS Upgrade" at bounding box center [258, 61] width 245 height 17
click at [1004, 416] on div "Status Complete Prepared for [PERSON_NAME] [PERSON_NAME][EMAIL_ADDRESS][PERSON_…" at bounding box center [639, 271] width 1204 height 318
click at [1157, 66] on div "Share" at bounding box center [1141, 61] width 64 height 34
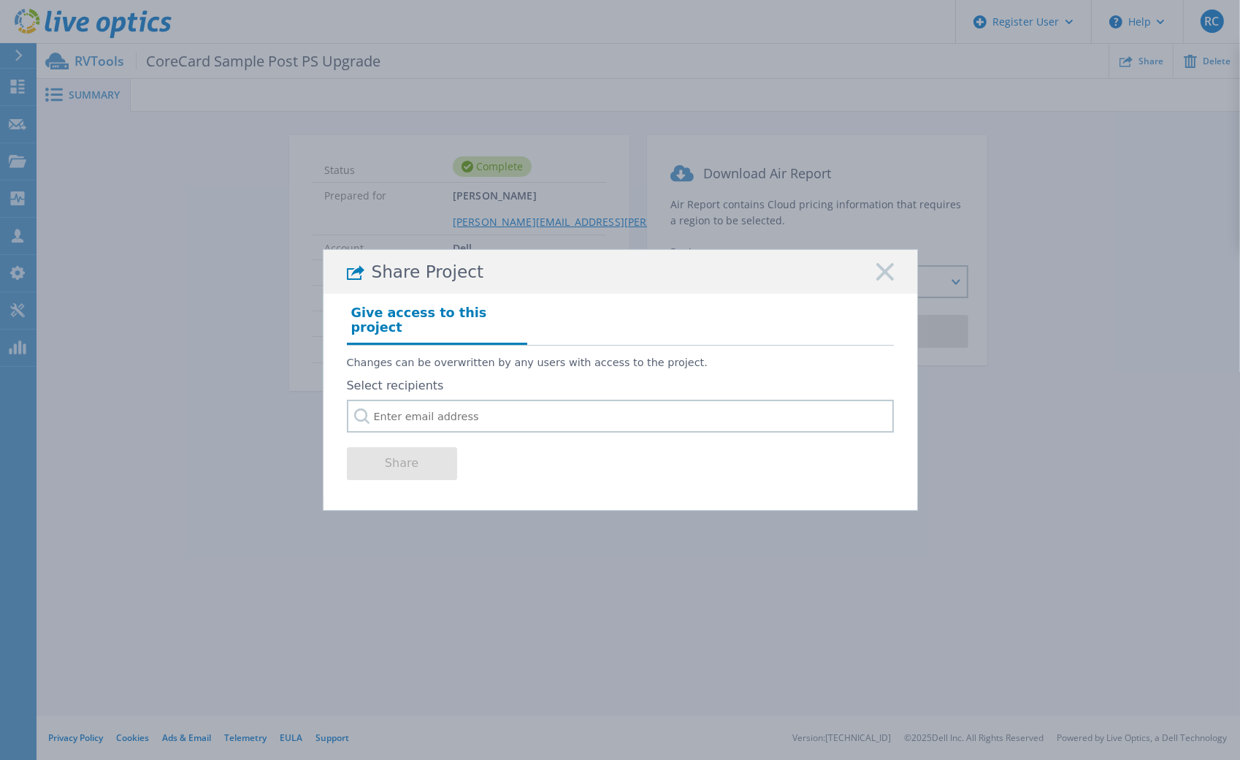
click at [880, 278] on icon at bounding box center [885, 272] width 18 height 18
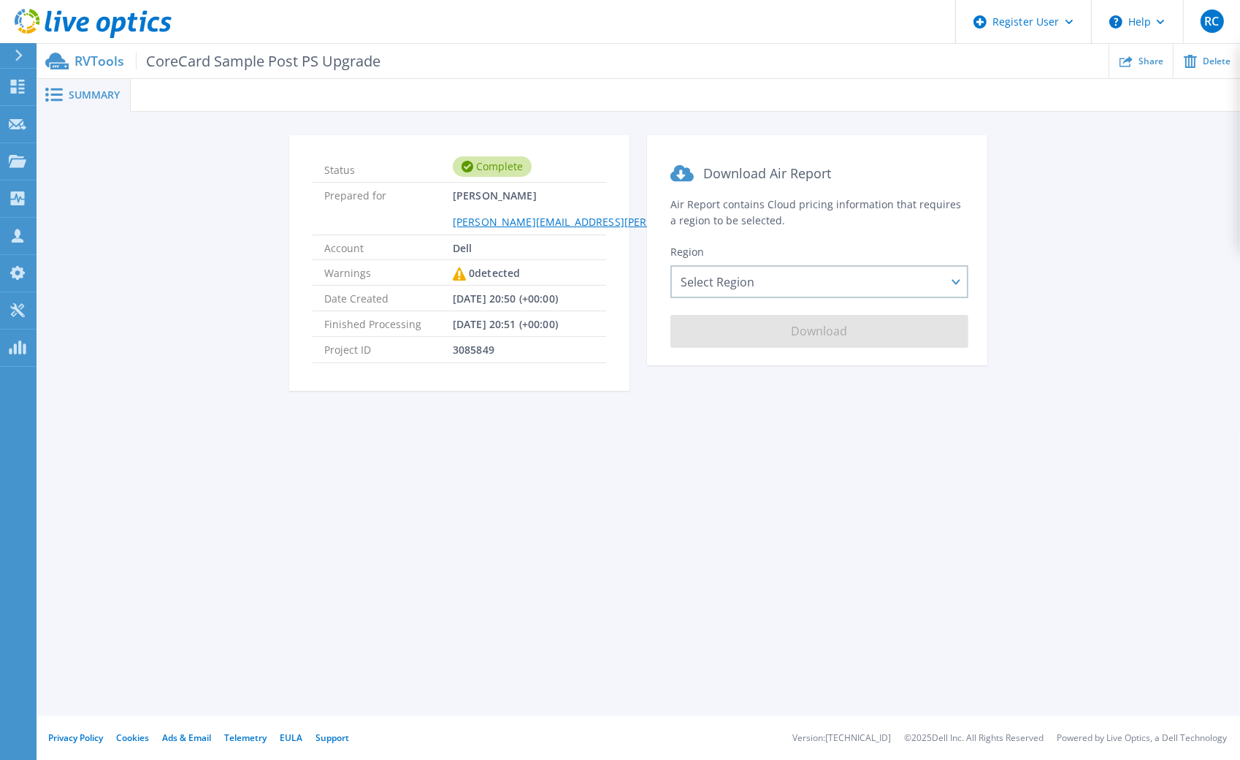
click at [243, 511] on div "Summary Status Complete Prepared for [PERSON_NAME] [PERSON_NAME][EMAIL_ADDRESS]…" at bounding box center [639, 358] width 1204 height 716
click at [25, 92] on icon at bounding box center [18, 87] width 18 height 14
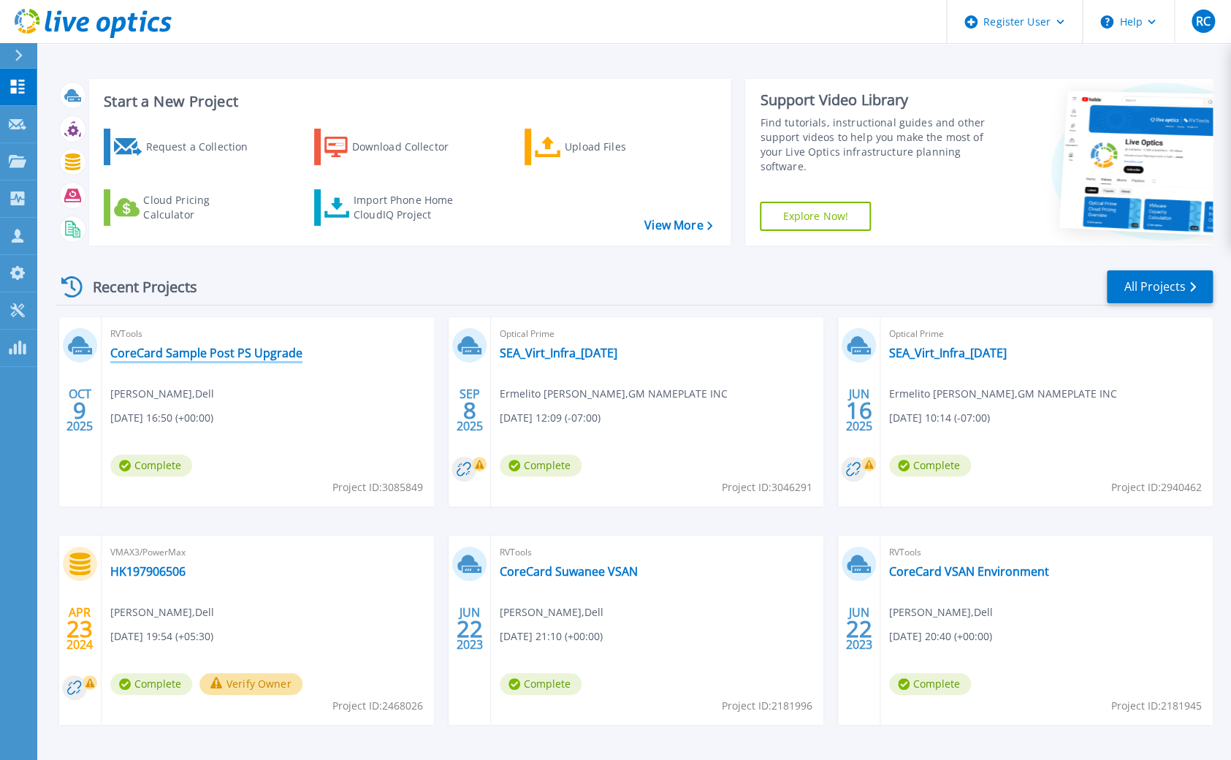
click at [132, 350] on link "CoreCard Sample Post PS Upgrade" at bounding box center [206, 352] width 192 height 15
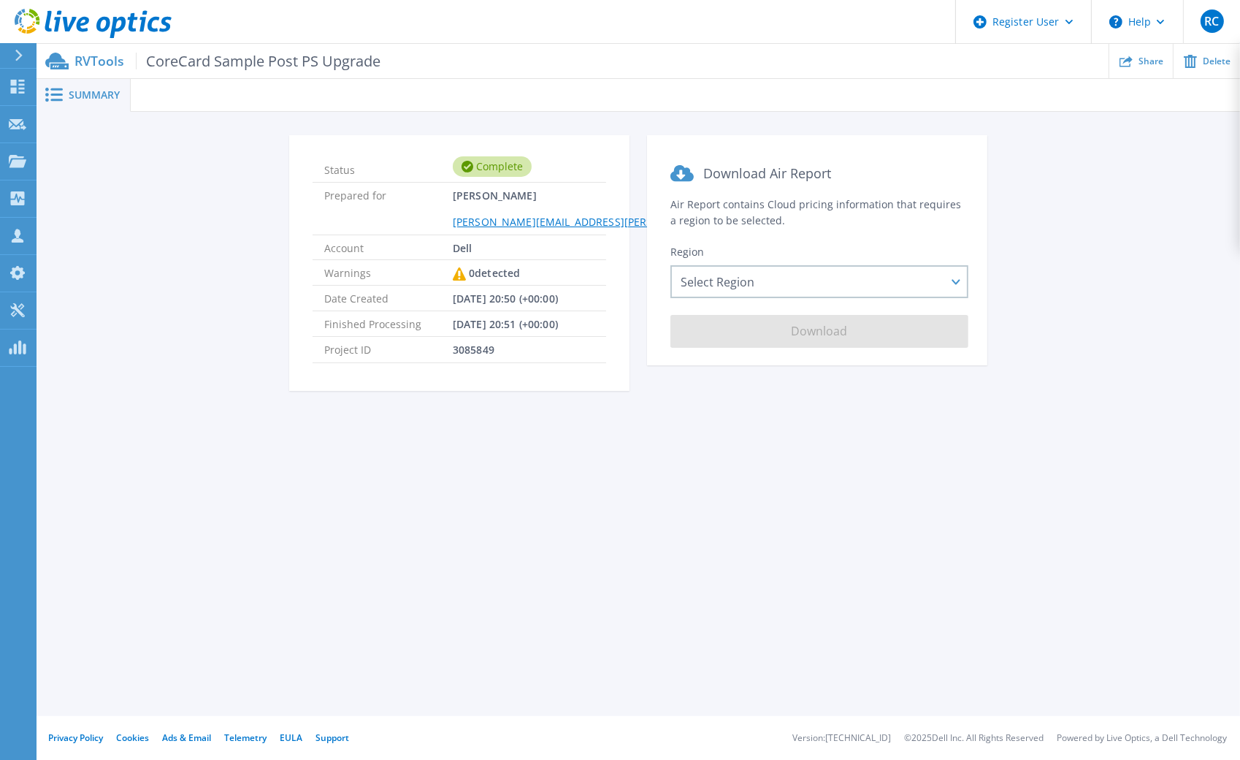
click at [482, 164] on div "Complete" at bounding box center [492, 166] width 79 height 20
